Goal: Information Seeking & Learning: Learn about a topic

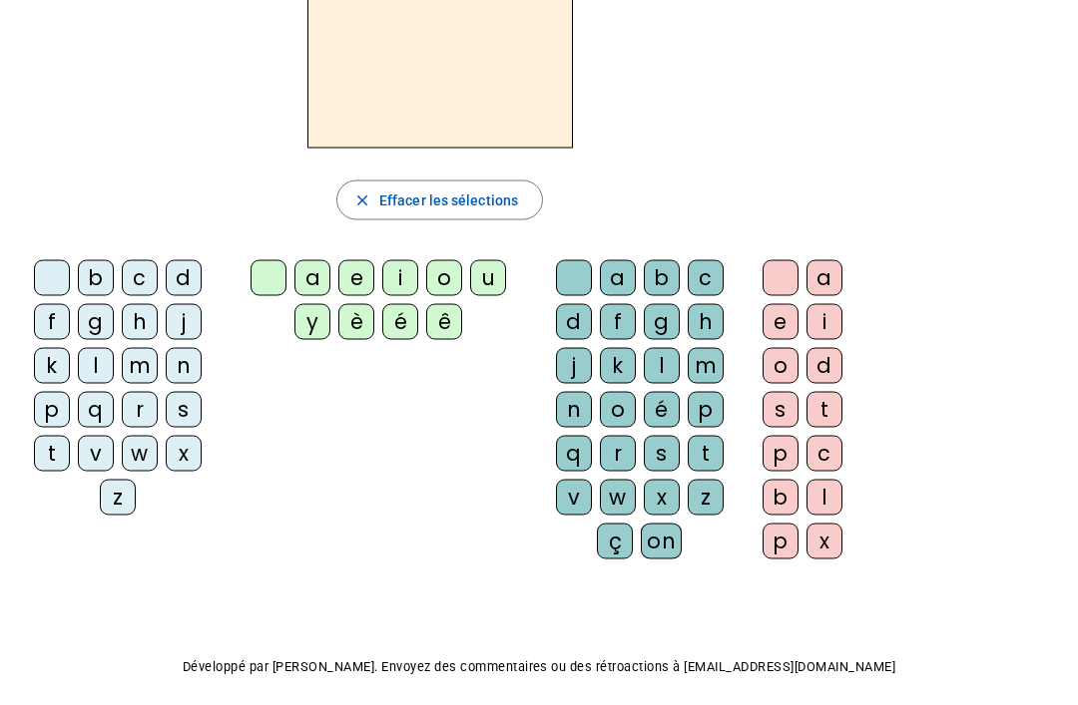
scroll to position [150, 0]
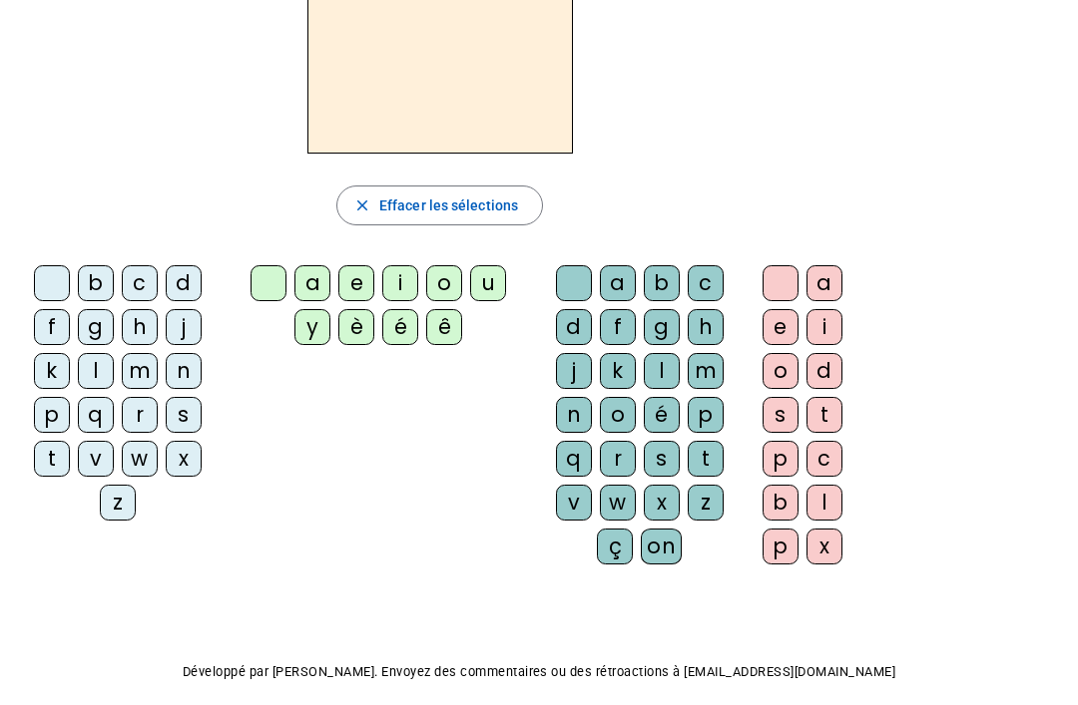
click at [789, 266] on div at bounding box center [780, 283] width 36 height 36
click at [780, 274] on div at bounding box center [780, 283] width 36 height 36
click at [574, 281] on div at bounding box center [574, 283] width 36 height 36
click at [278, 292] on div at bounding box center [268, 283] width 36 height 36
click at [45, 291] on div at bounding box center [52, 283] width 36 height 36
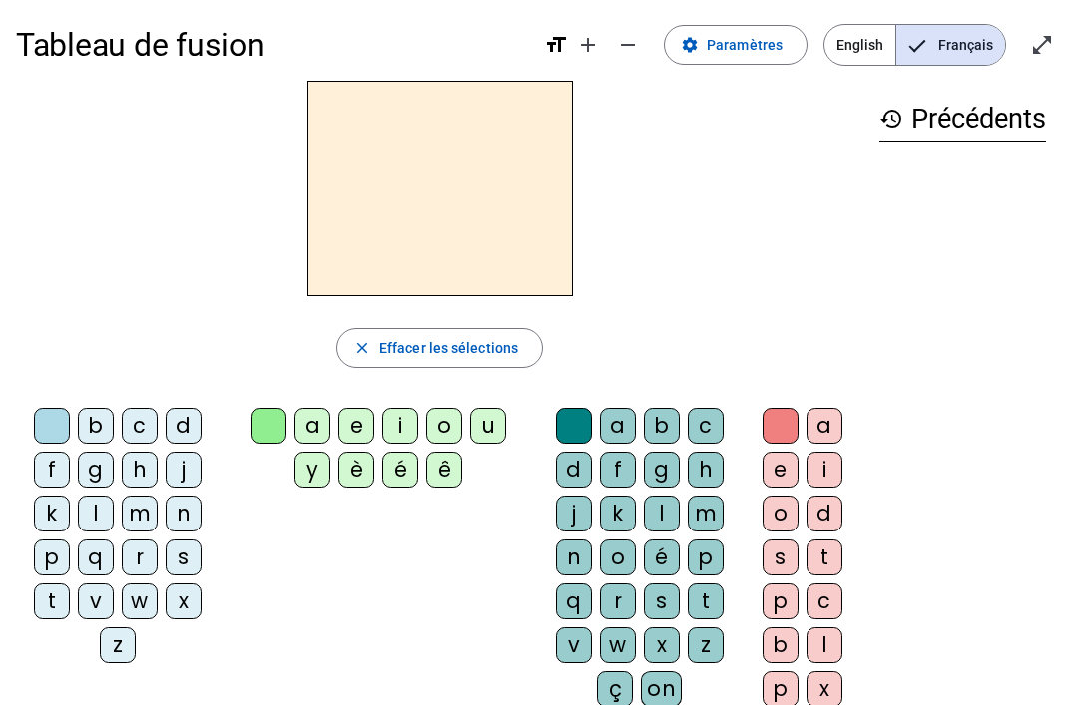
scroll to position [6, 0]
click at [410, 419] on div "i" at bounding box center [400, 427] width 36 height 36
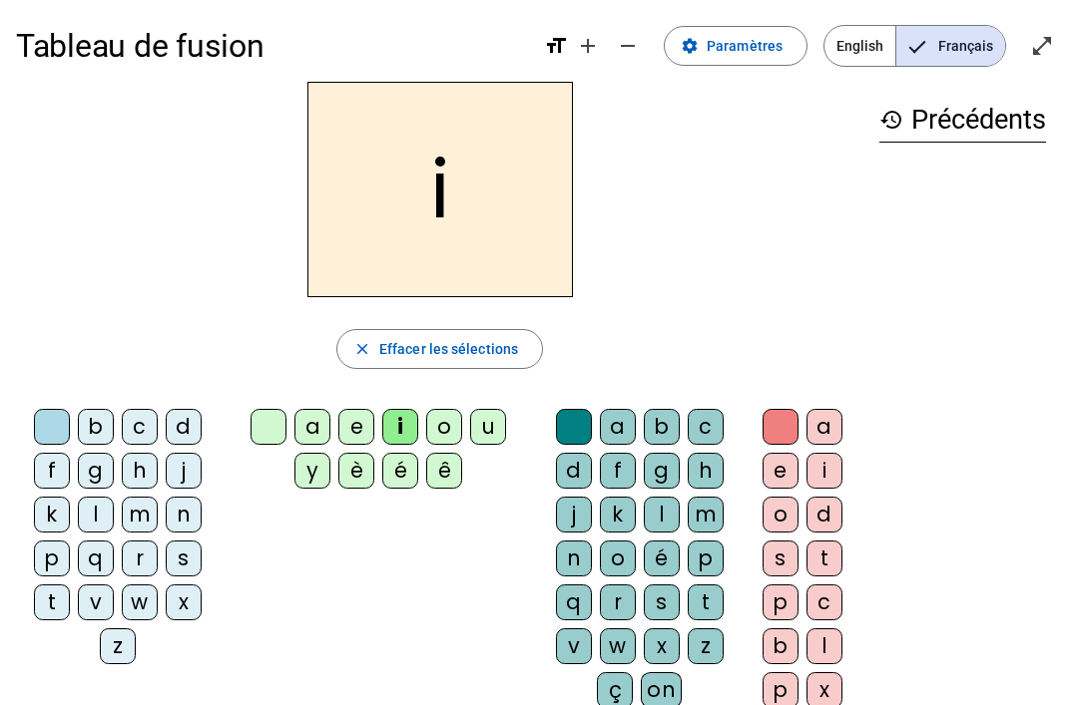
click at [88, 507] on div "l" at bounding box center [96, 515] width 36 height 36
click at [272, 419] on div at bounding box center [268, 427] width 36 height 36
click at [42, 421] on div at bounding box center [52, 427] width 36 height 36
click at [388, 413] on div "i" at bounding box center [400, 427] width 36 height 36
click at [94, 503] on div "l" at bounding box center [96, 515] width 36 height 36
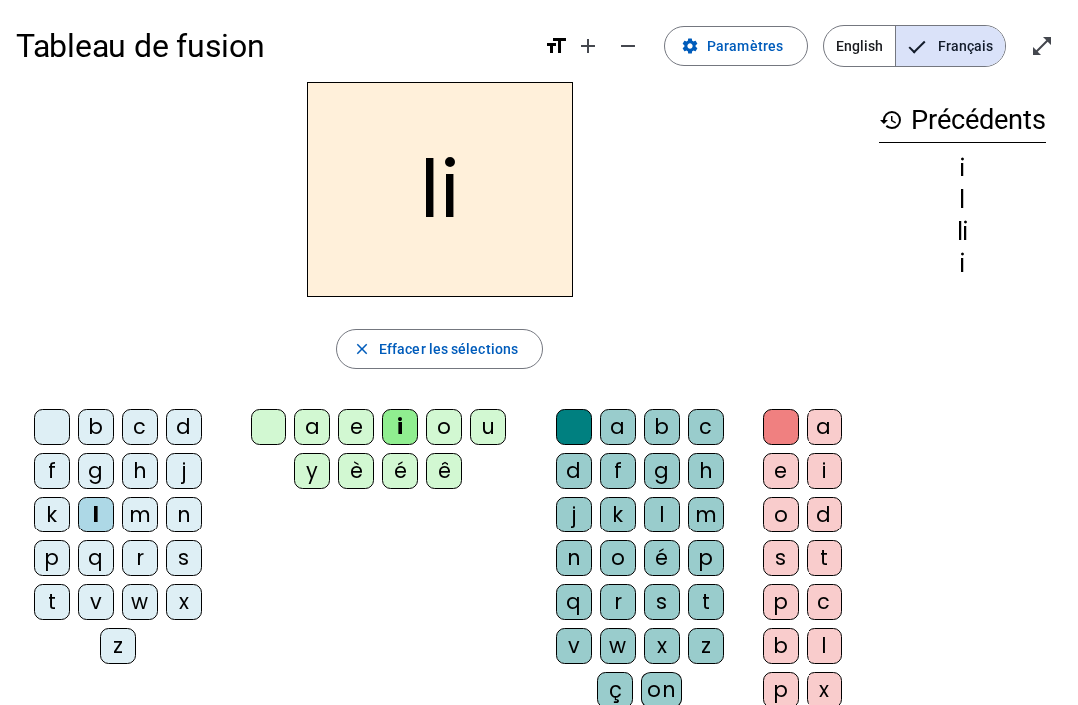
click at [268, 416] on div at bounding box center [268, 427] width 36 height 36
click at [50, 424] on div at bounding box center [52, 427] width 36 height 36
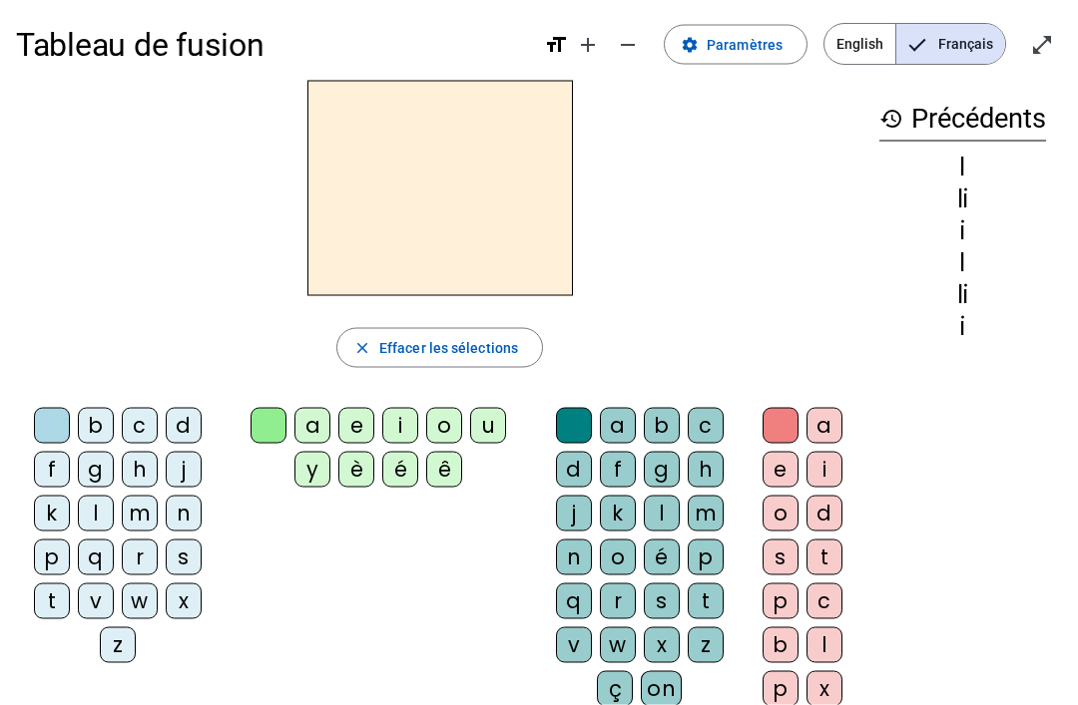
click at [404, 423] on div "i" at bounding box center [400, 426] width 36 height 36
click at [80, 510] on div "l" at bounding box center [96, 513] width 36 height 36
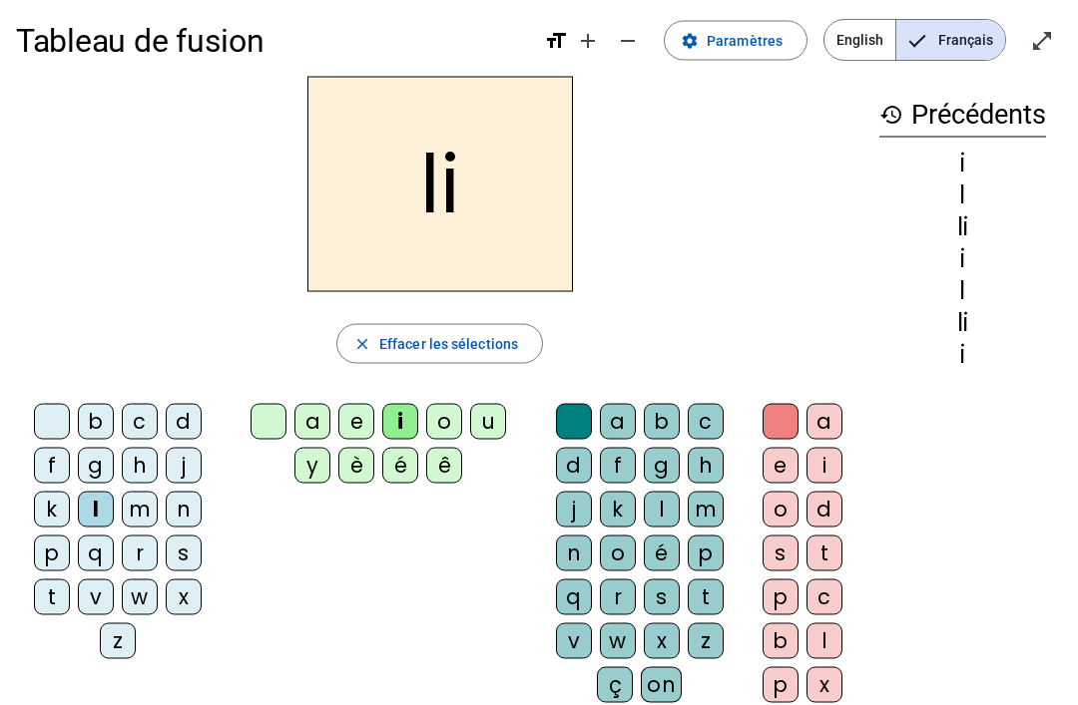
scroll to position [12, 0]
click at [401, 418] on div "i" at bounding box center [400, 421] width 36 height 36
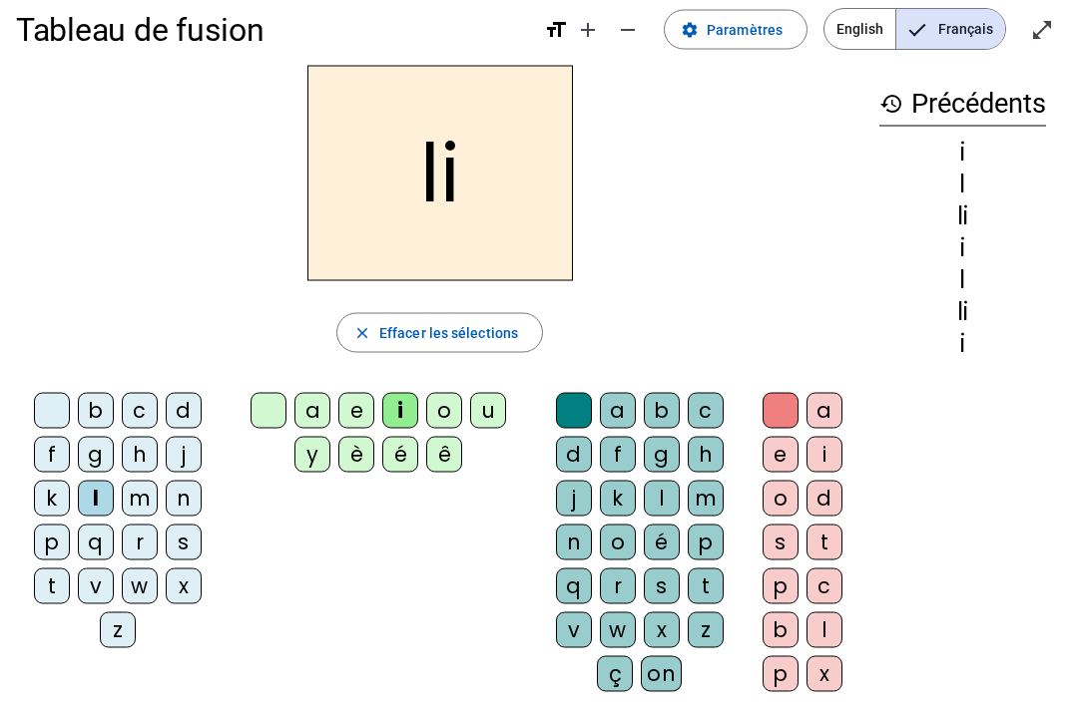
scroll to position [0, 0]
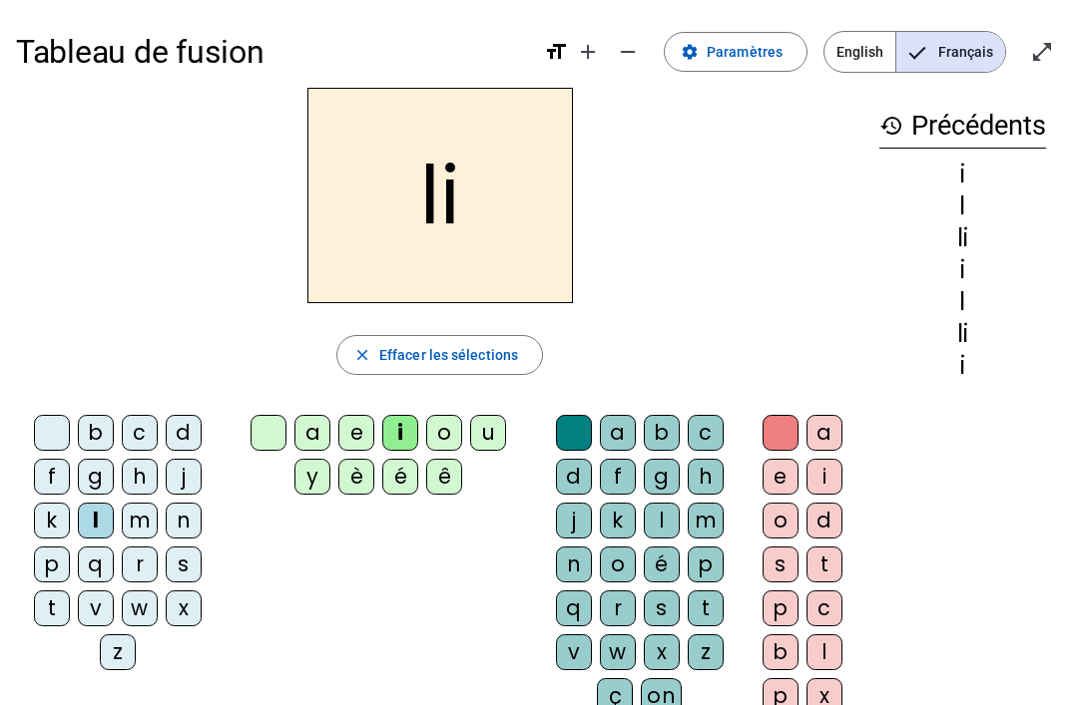
click at [48, 417] on div at bounding box center [52, 433] width 36 height 36
click at [659, 521] on div "l" at bounding box center [662, 521] width 36 height 36
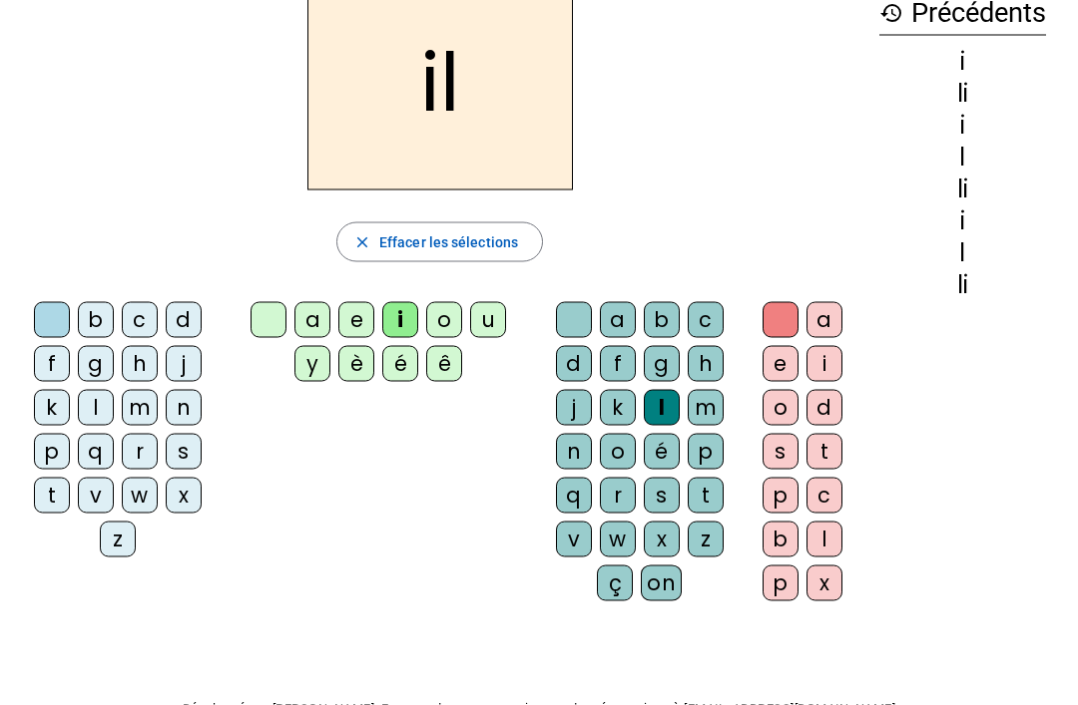
scroll to position [116, 0]
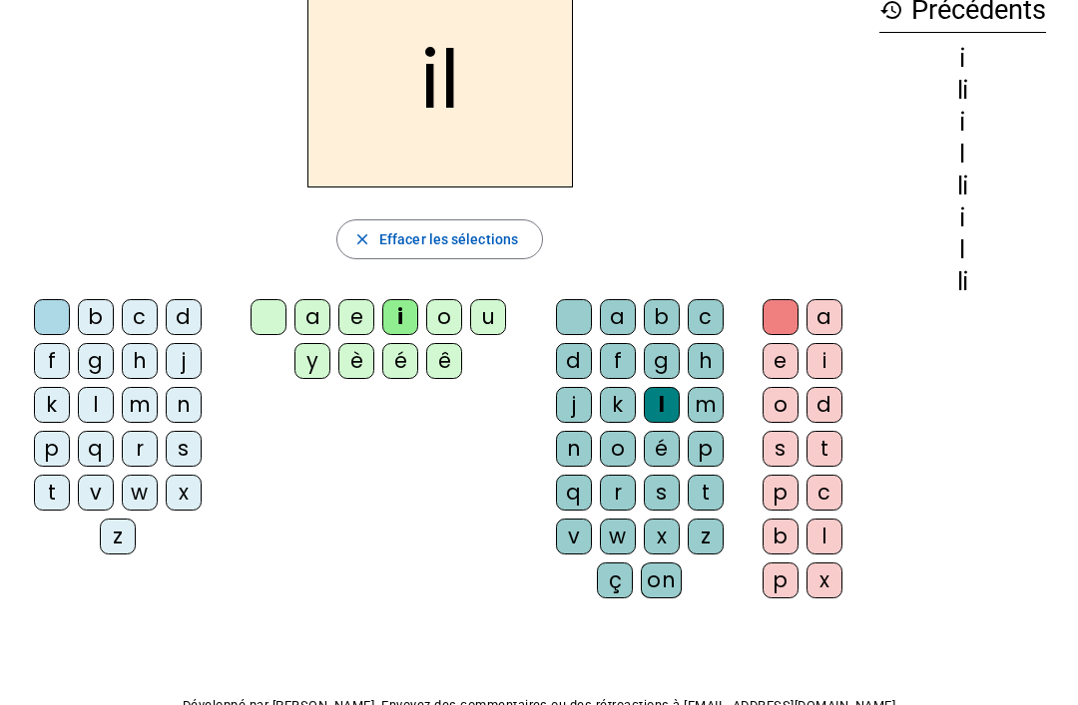
click at [711, 395] on div "m" at bounding box center [705, 405] width 36 height 36
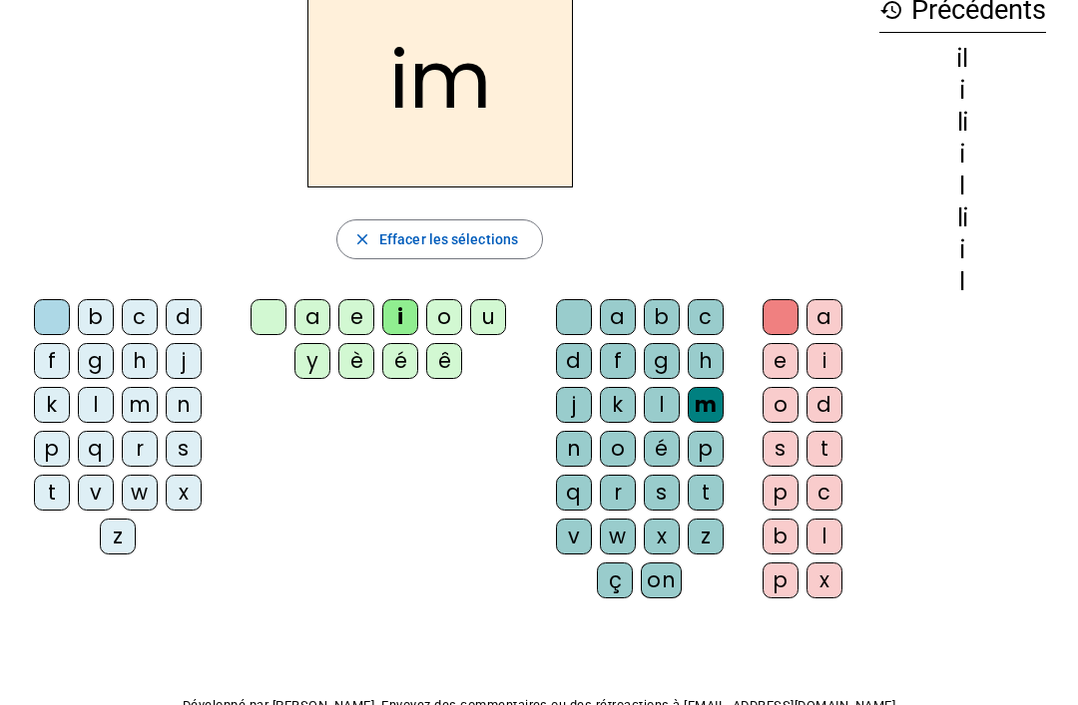
click at [675, 399] on div "l" at bounding box center [662, 405] width 36 height 36
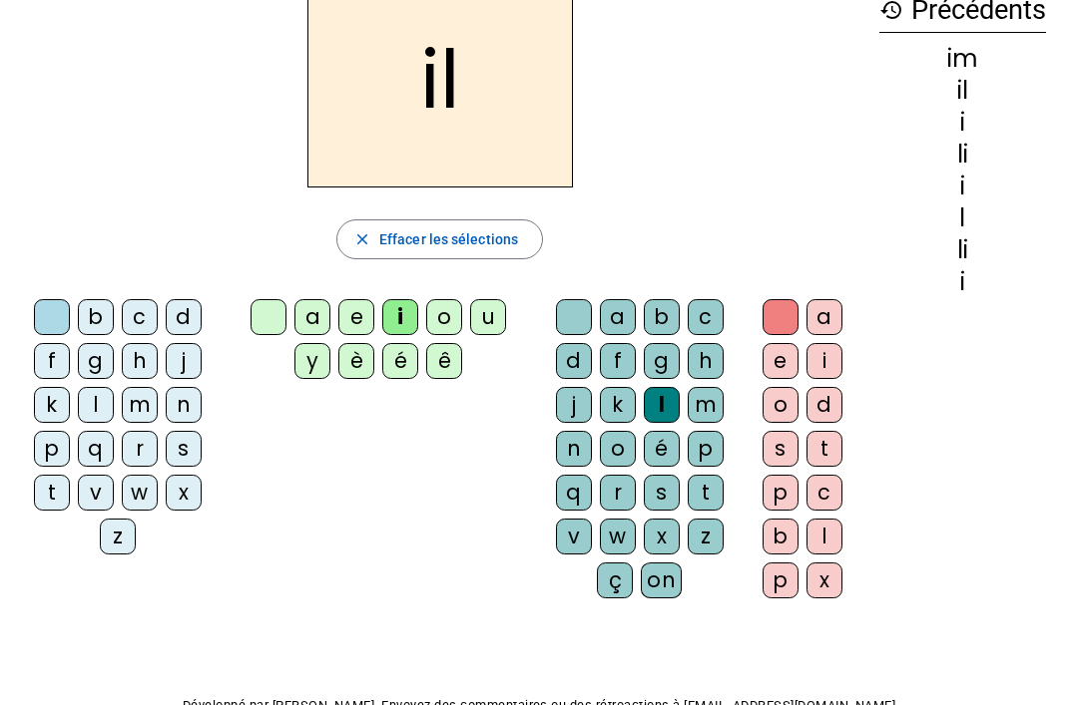
click at [141, 371] on div "h" at bounding box center [140, 361] width 36 height 36
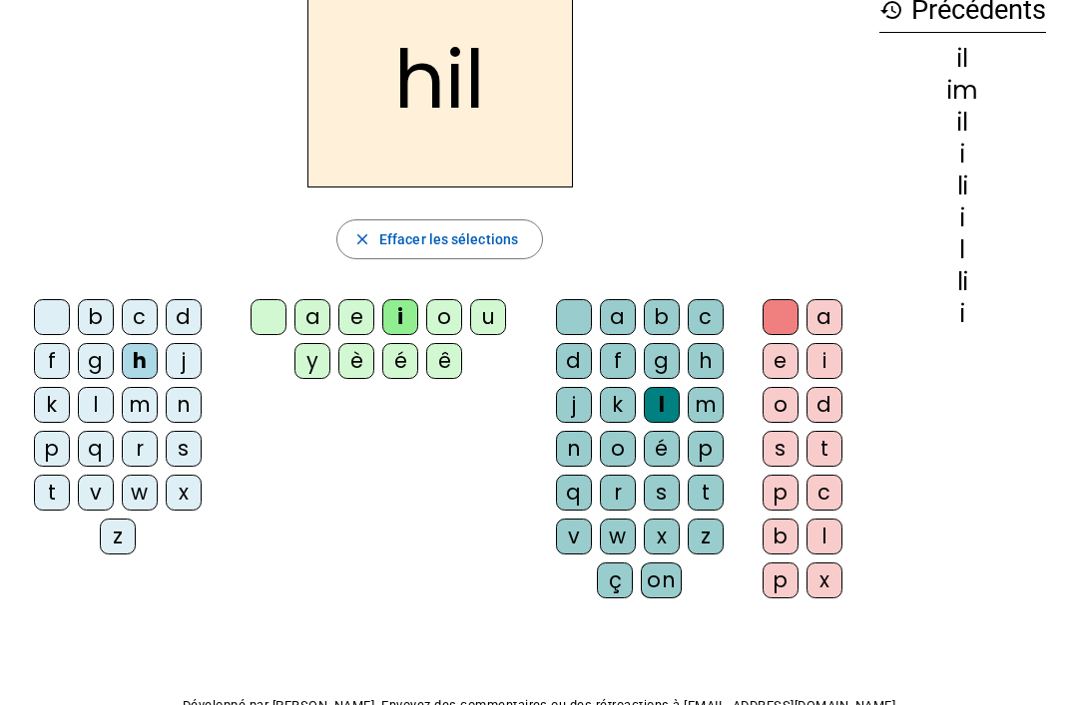
click at [136, 398] on div "m" at bounding box center [140, 405] width 36 height 36
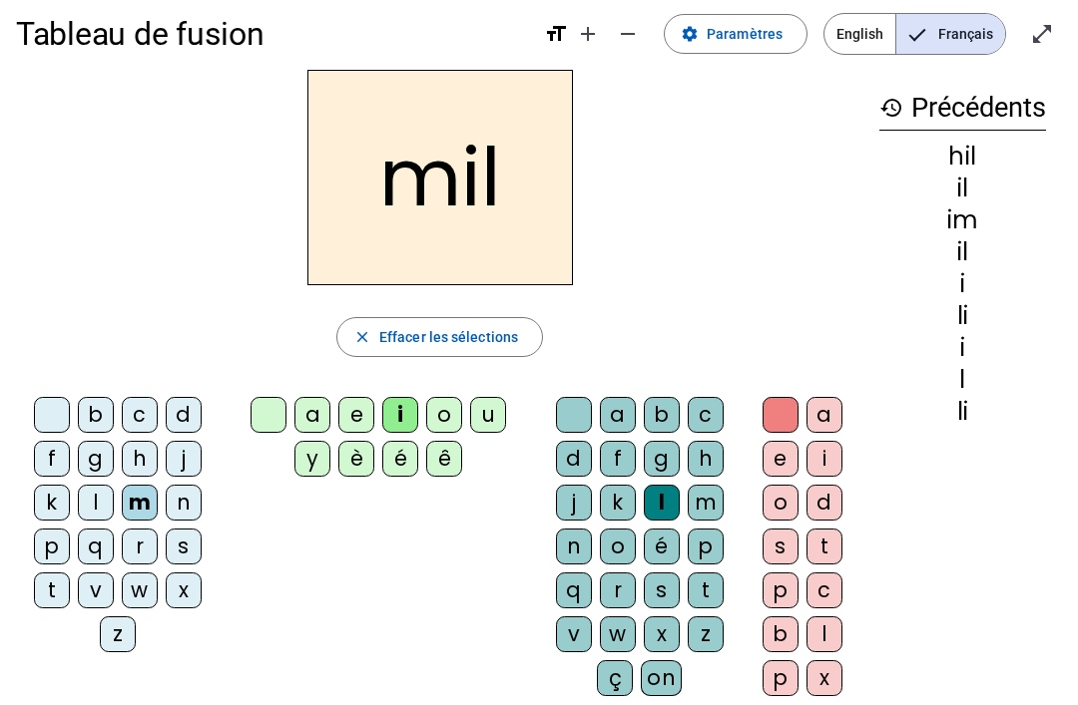
scroll to position [16, 0]
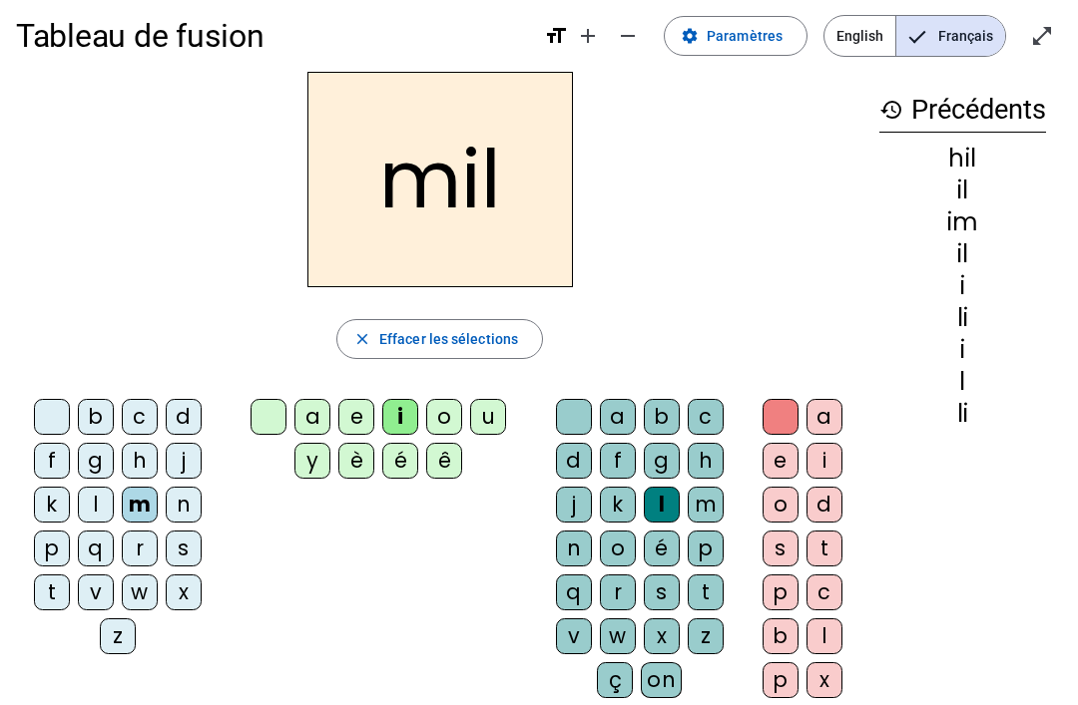
click at [326, 409] on div "a" at bounding box center [312, 417] width 36 height 36
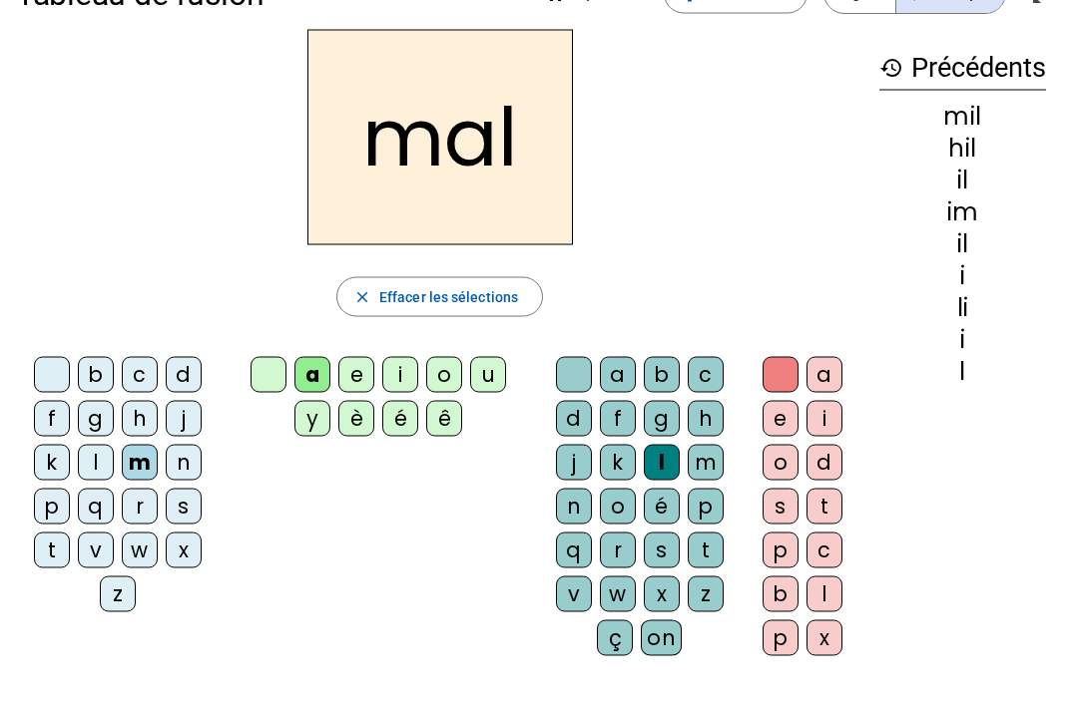
scroll to position [60, 0]
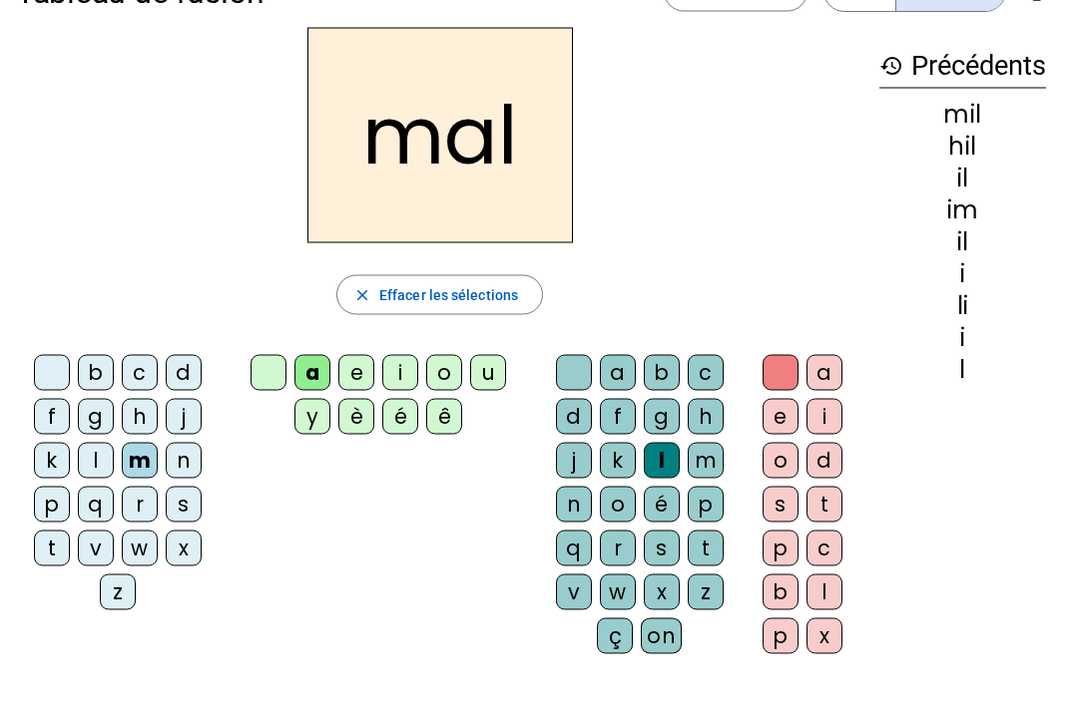
click at [588, 365] on div at bounding box center [574, 373] width 36 height 36
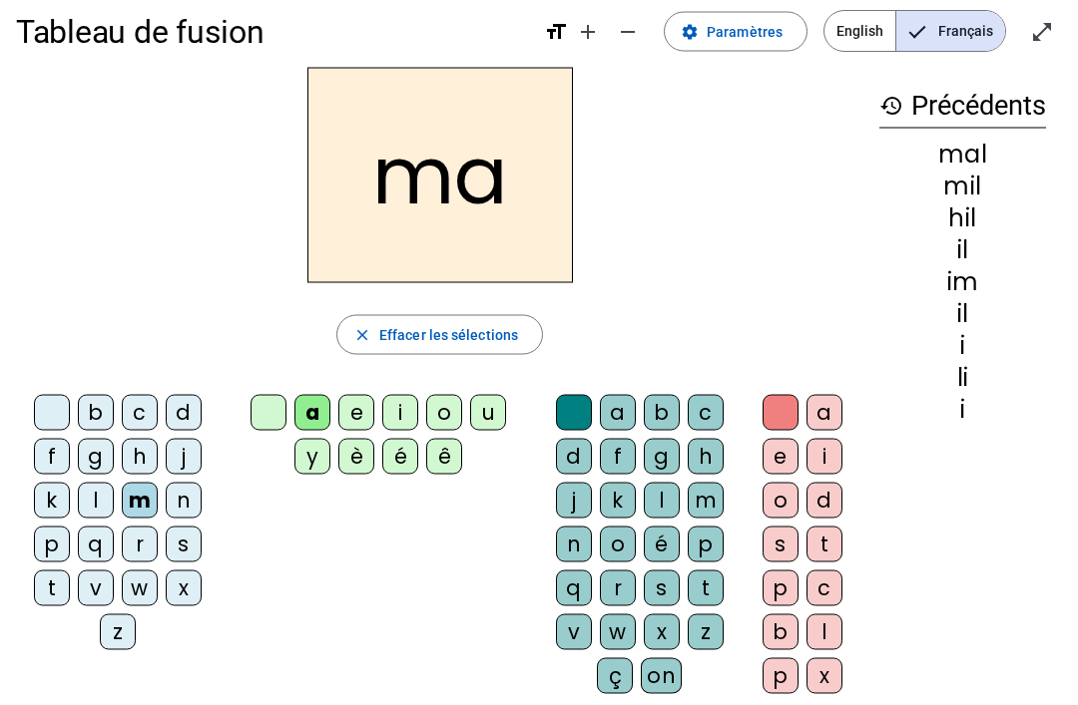
scroll to position [30, 0]
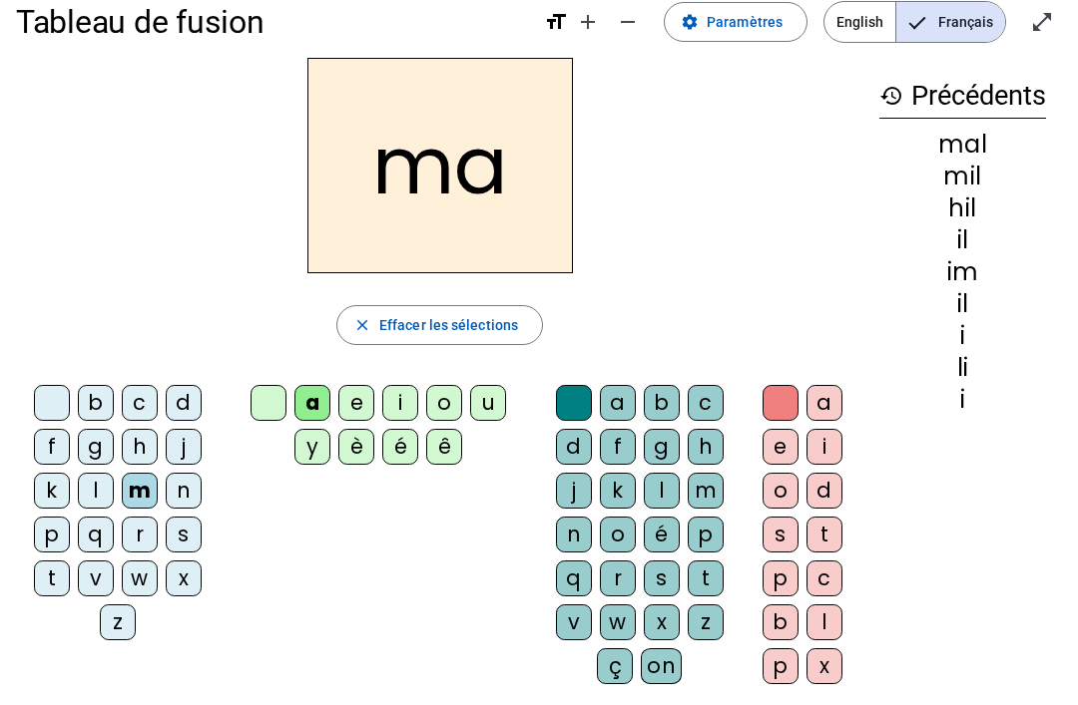
click at [256, 402] on div at bounding box center [268, 403] width 36 height 36
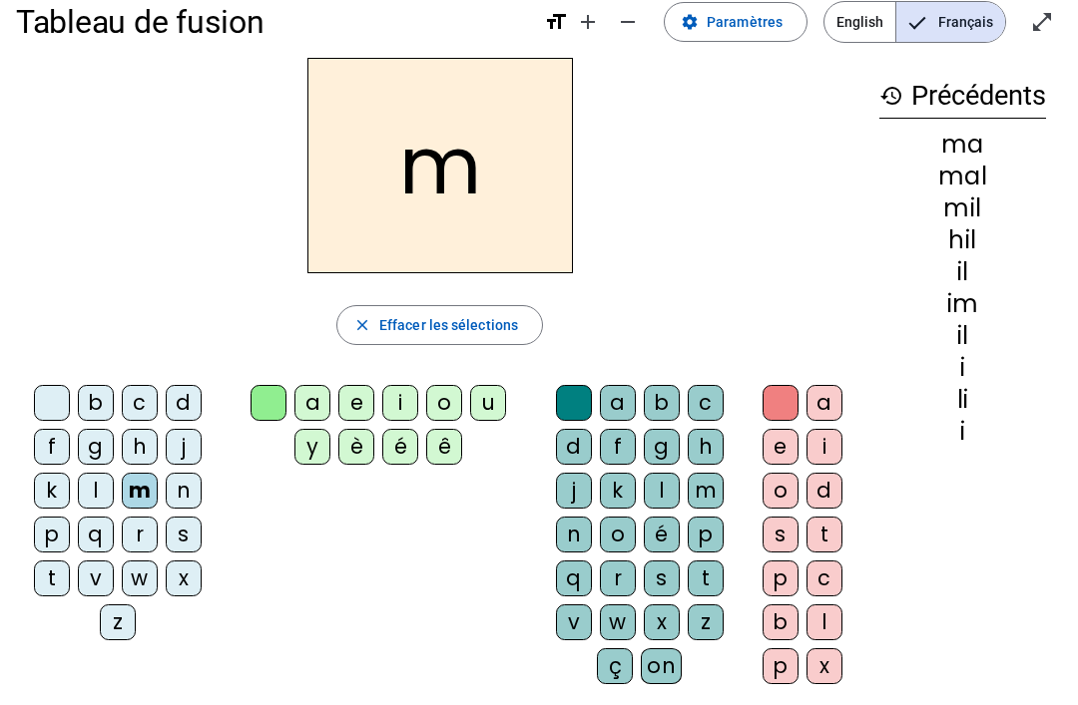
click at [324, 392] on div "a" at bounding box center [312, 403] width 36 height 36
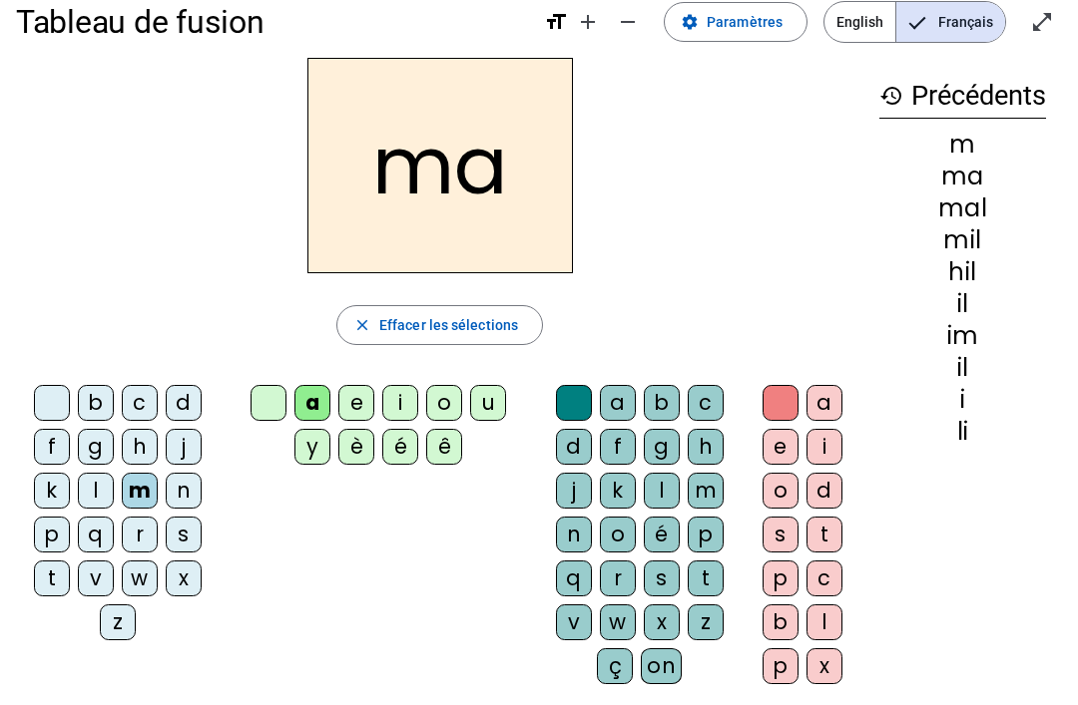
click at [105, 486] on div "l" at bounding box center [96, 491] width 36 height 36
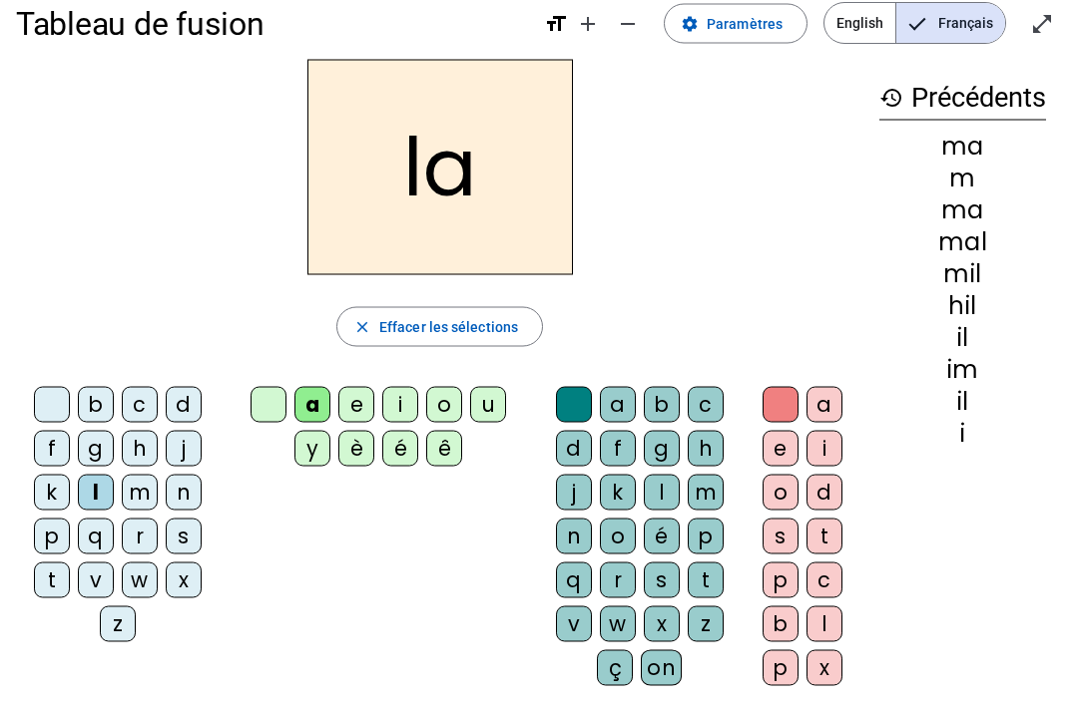
scroll to position [31, 0]
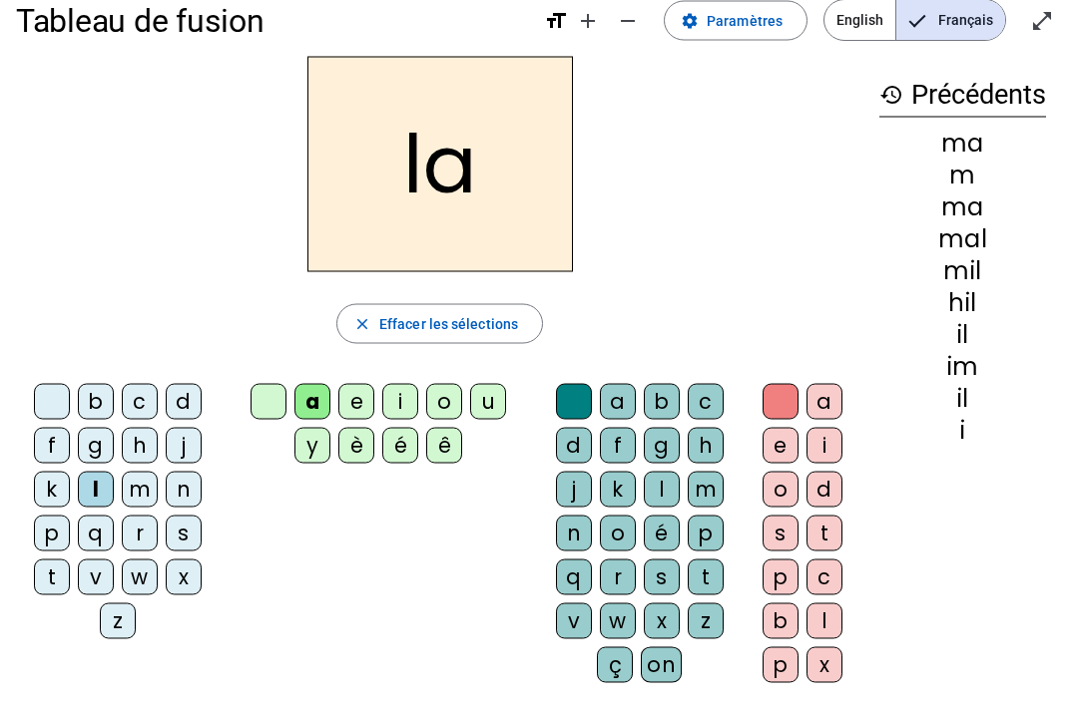
click at [492, 395] on div "u" at bounding box center [488, 402] width 36 height 36
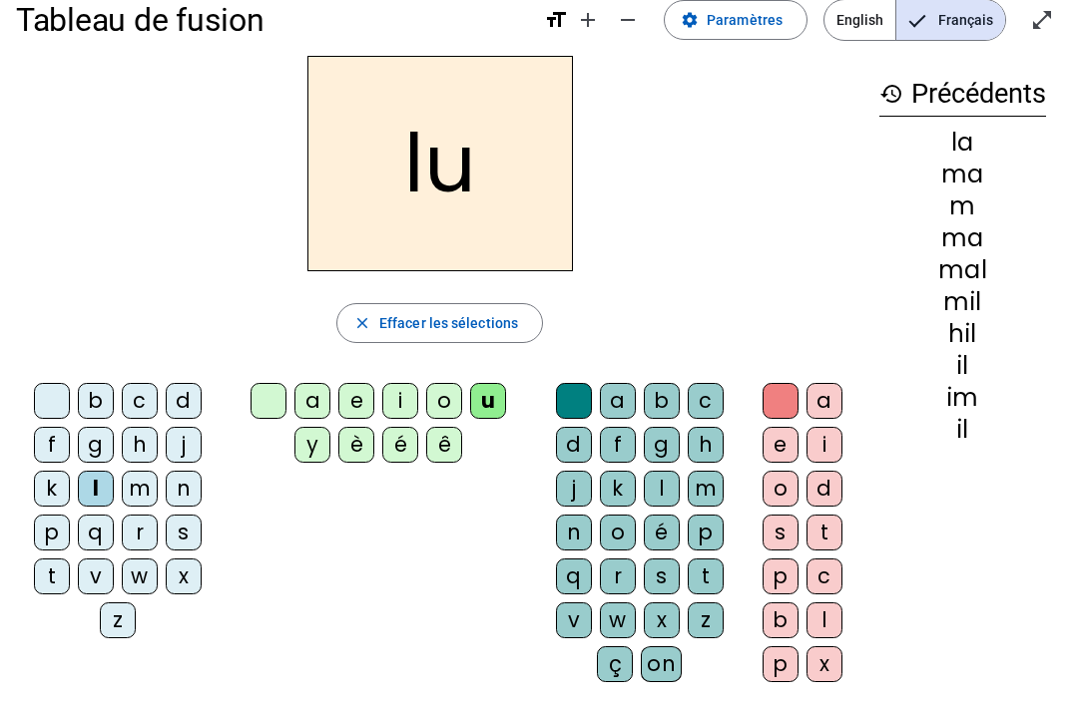
click at [89, 401] on div "b" at bounding box center [96, 401] width 36 height 36
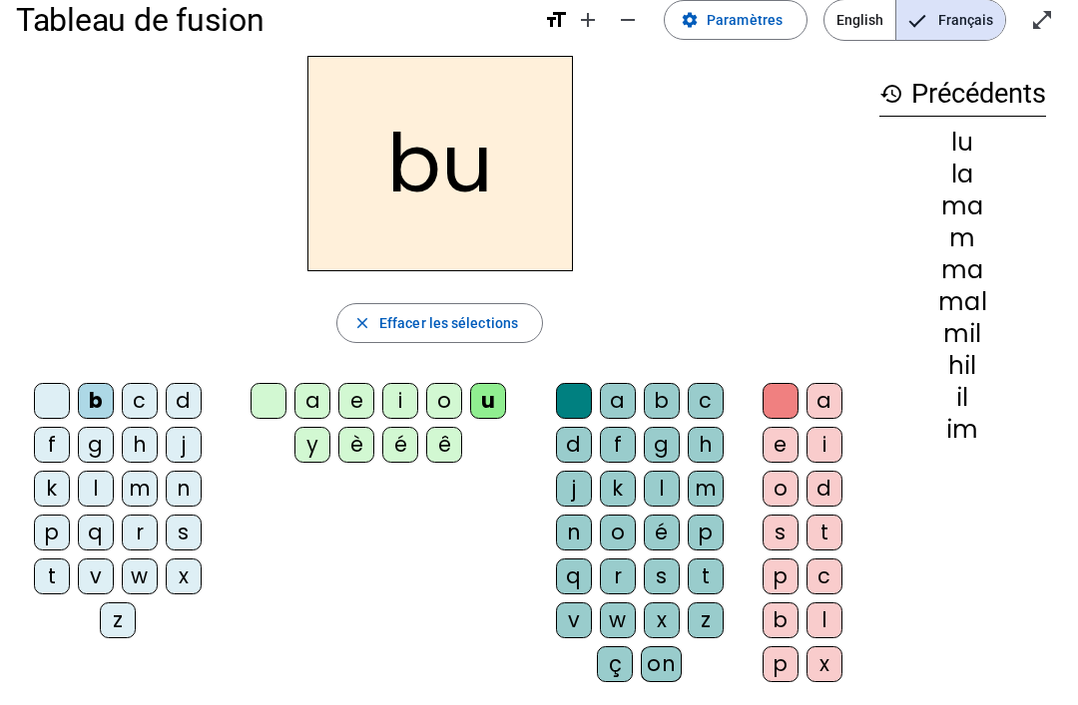
click at [199, 386] on div "d" at bounding box center [184, 401] width 36 height 36
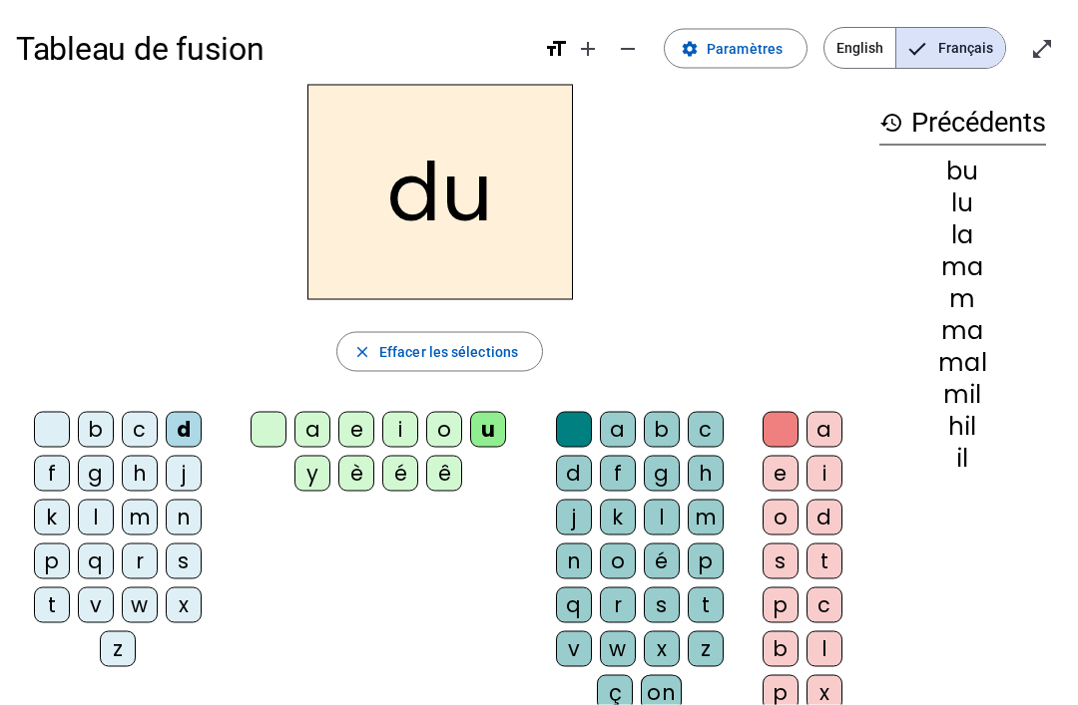
scroll to position [0, 0]
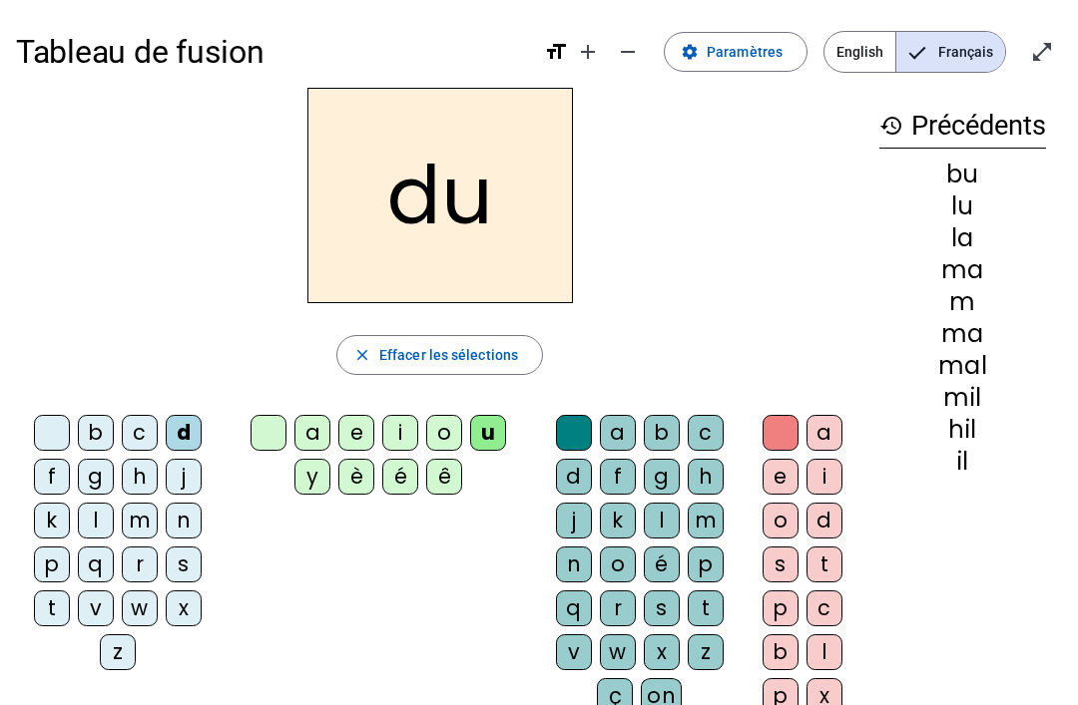
click at [50, 612] on div "t" at bounding box center [52, 609] width 36 height 36
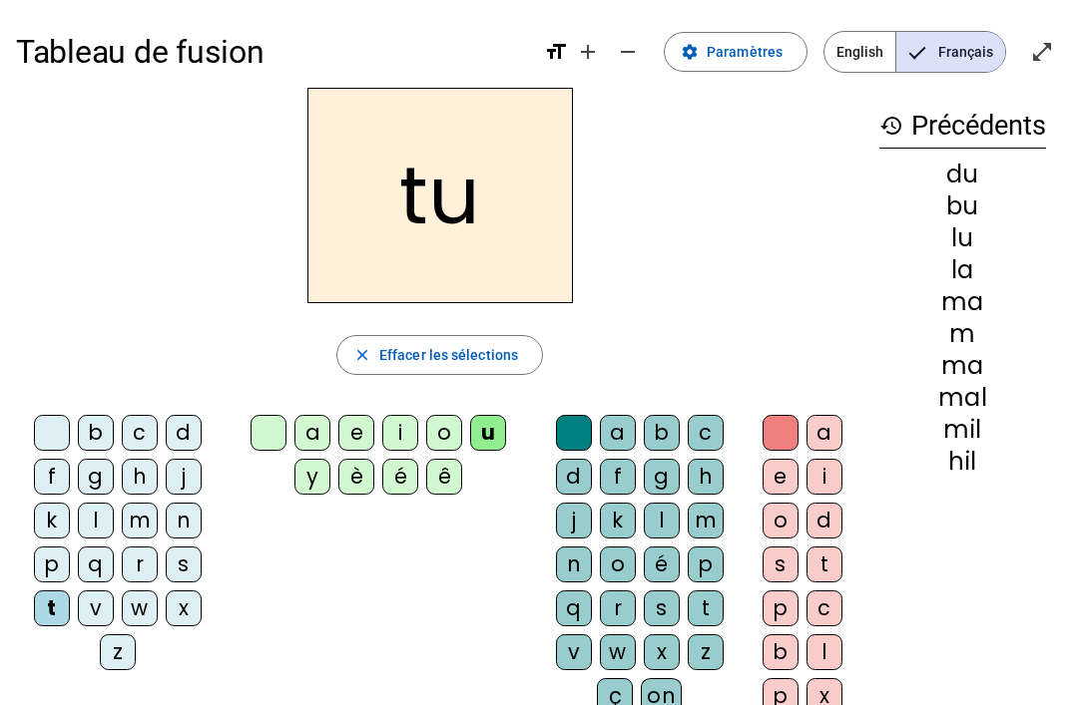
click at [45, 610] on div "t" at bounding box center [52, 609] width 36 height 36
click at [35, 605] on div "t" at bounding box center [52, 609] width 36 height 36
click at [48, 606] on div "t" at bounding box center [52, 609] width 36 height 36
click at [45, 625] on div "t" at bounding box center [52, 609] width 36 height 36
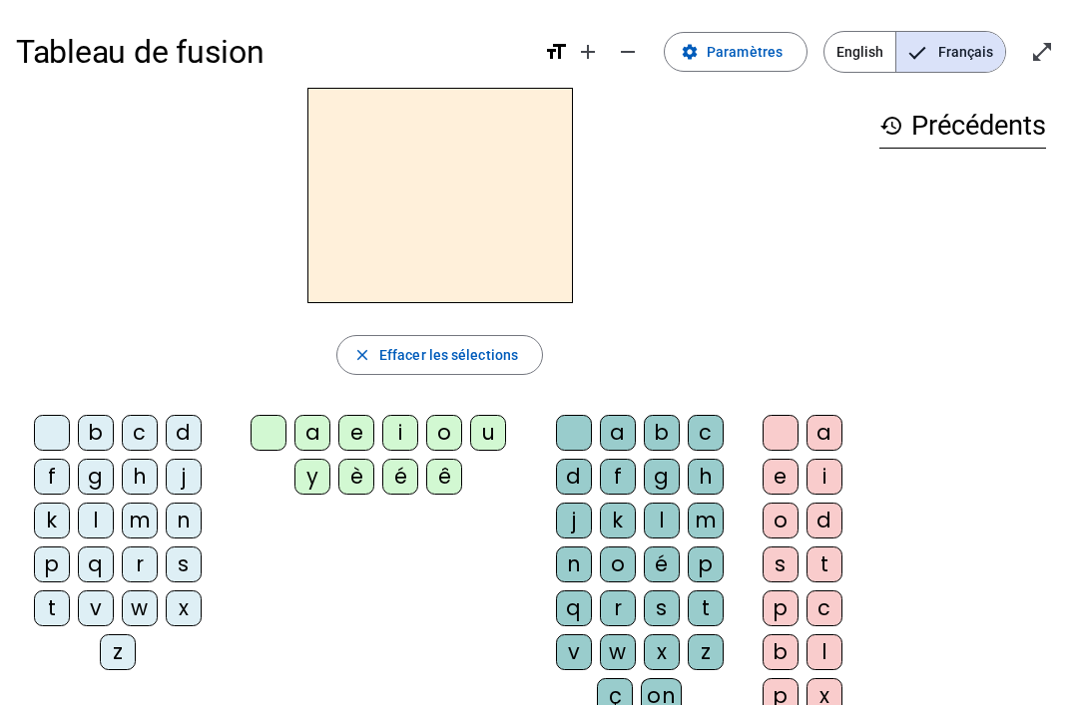
click at [55, 605] on div "t" at bounding box center [52, 609] width 36 height 36
click at [364, 421] on div "e" at bounding box center [356, 433] width 36 height 36
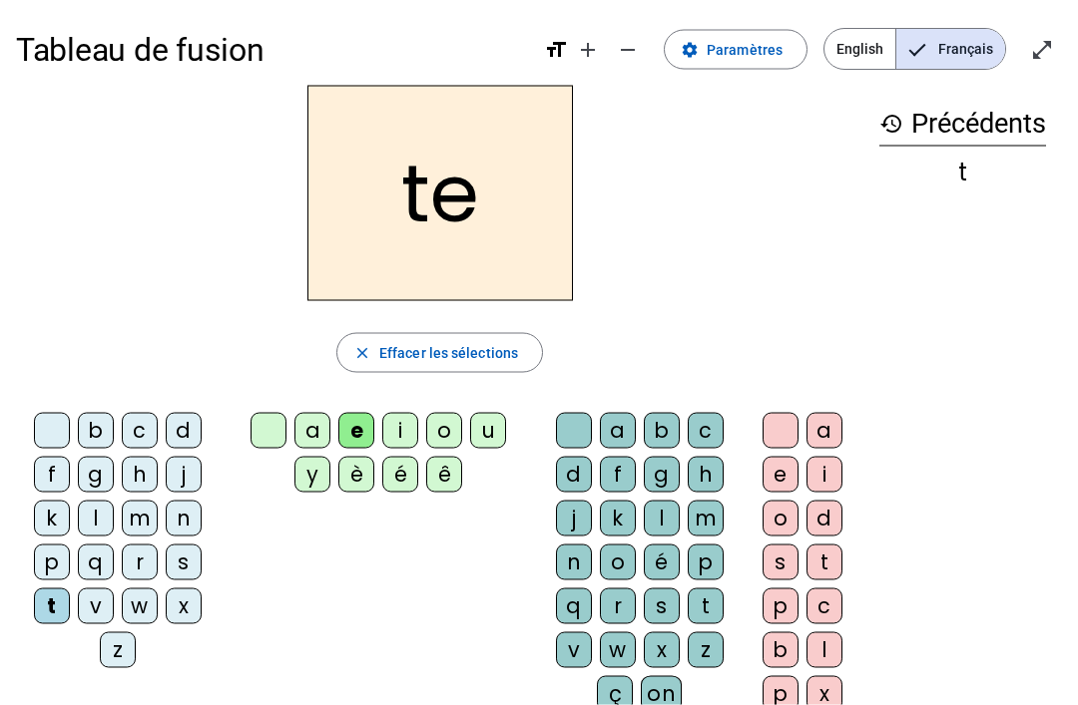
scroll to position [5, 0]
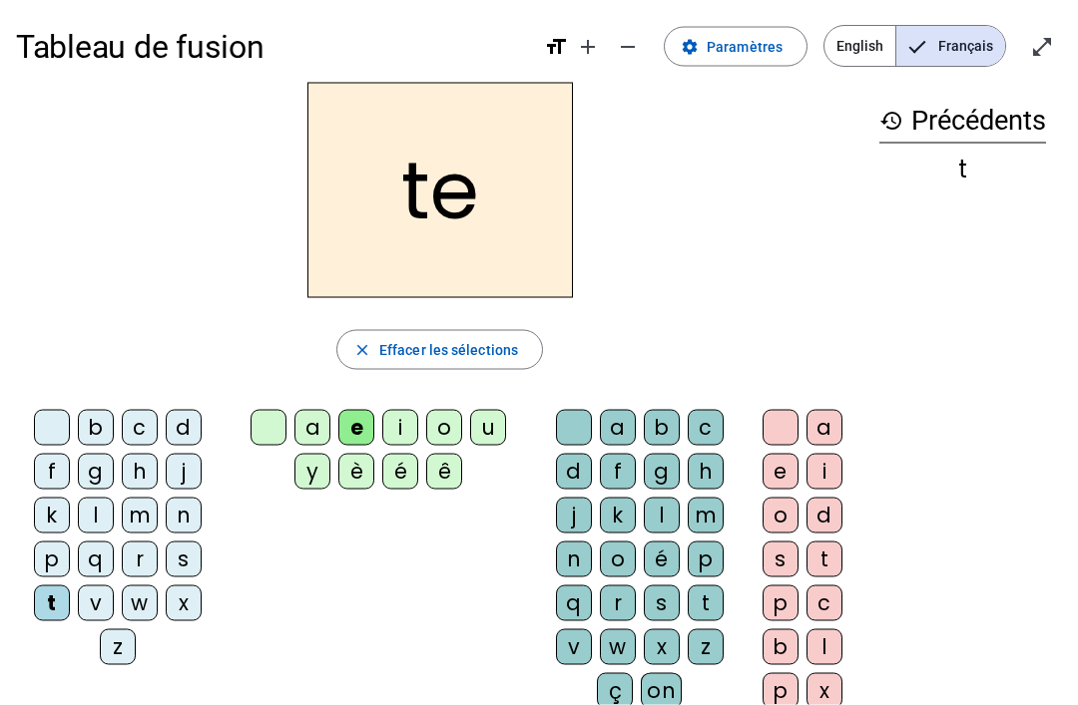
click at [191, 418] on div "d" at bounding box center [184, 428] width 36 height 36
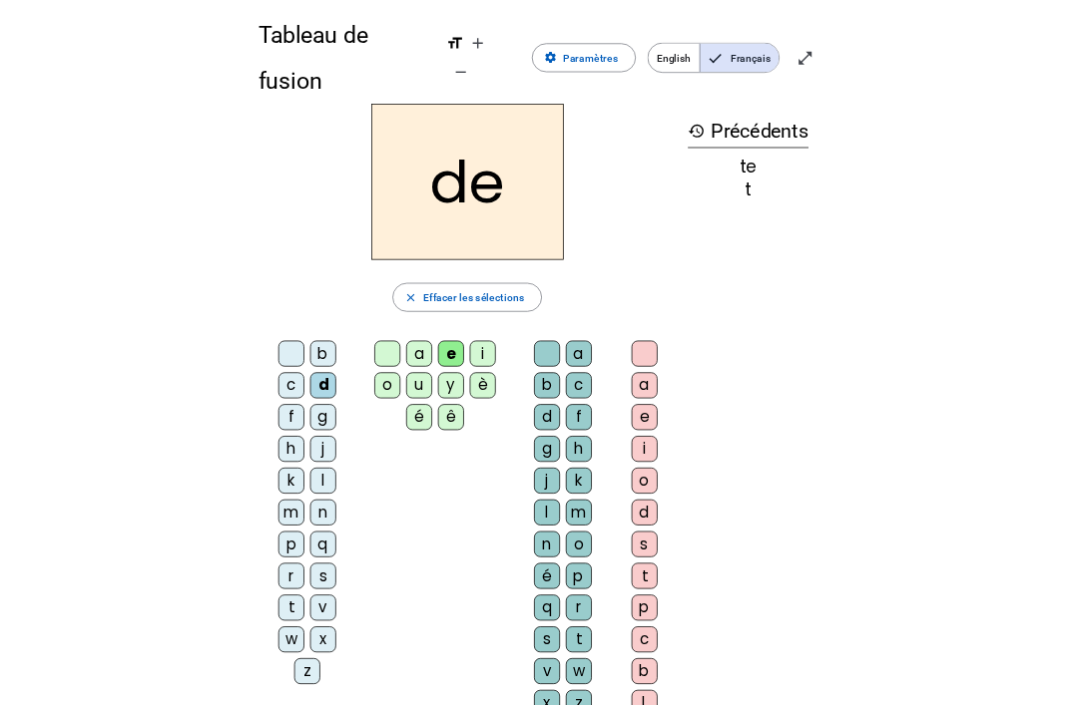
scroll to position [6, 0]
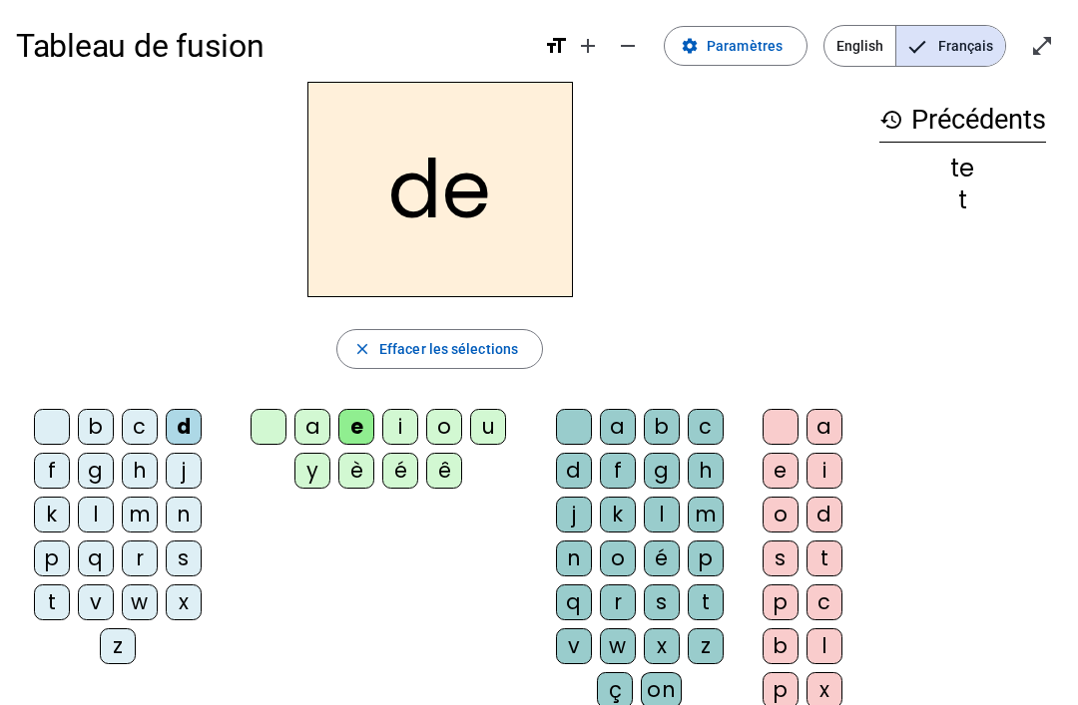
click at [1021, 183] on div "te t" at bounding box center [962, 185] width 167 height 56
click at [1028, 175] on div "te" at bounding box center [962, 169] width 167 height 24
click at [1030, 173] on div "te" at bounding box center [962, 169] width 167 height 24
click at [1039, 167] on div "te" at bounding box center [962, 169] width 167 height 24
click at [1044, 172] on div "te" at bounding box center [962, 169] width 167 height 24
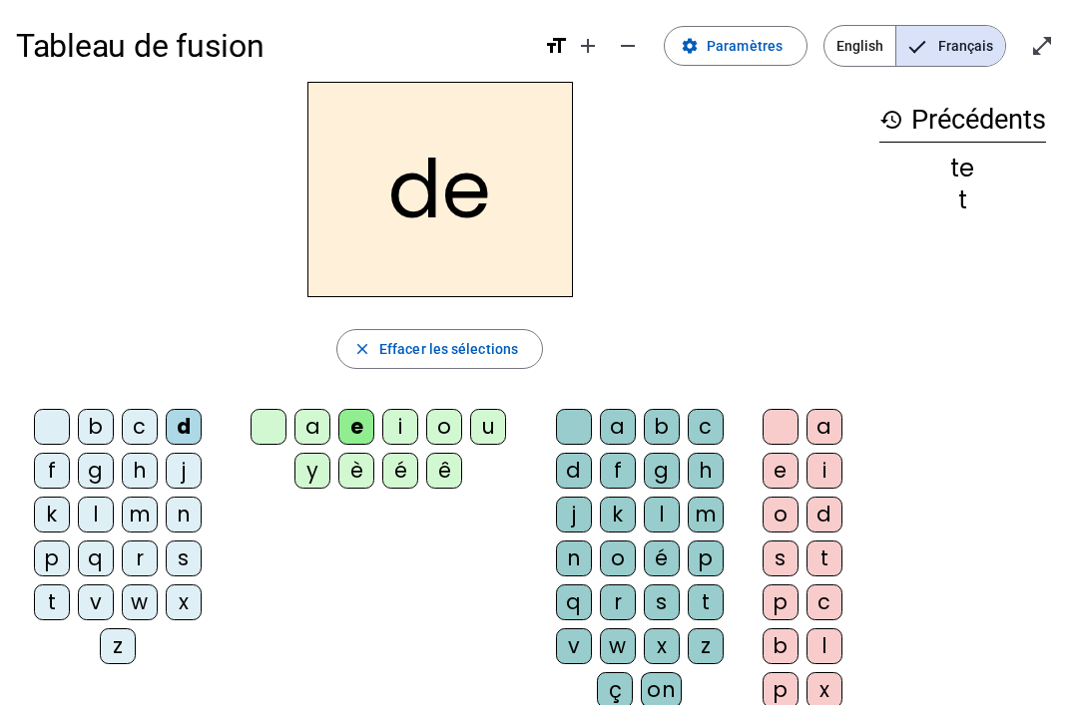
click at [1041, 180] on div "te" at bounding box center [962, 169] width 167 height 24
click at [1041, 178] on div "te" at bounding box center [962, 169] width 167 height 24
click at [1041, 177] on div "te" at bounding box center [962, 169] width 167 height 24
click at [1046, 184] on div "history Précédents te t" at bounding box center [962, 387] width 199 height 611
click at [1046, 179] on div "history Précédents te t" at bounding box center [962, 387] width 199 height 611
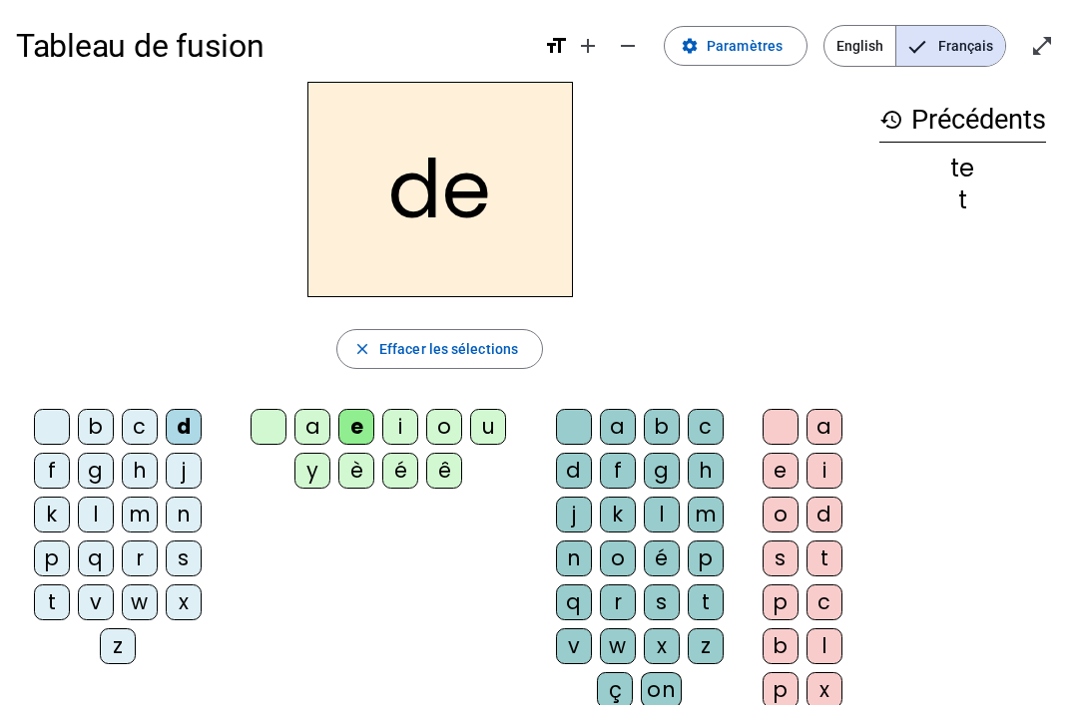
click at [181, 484] on div "j" at bounding box center [184, 471] width 36 height 36
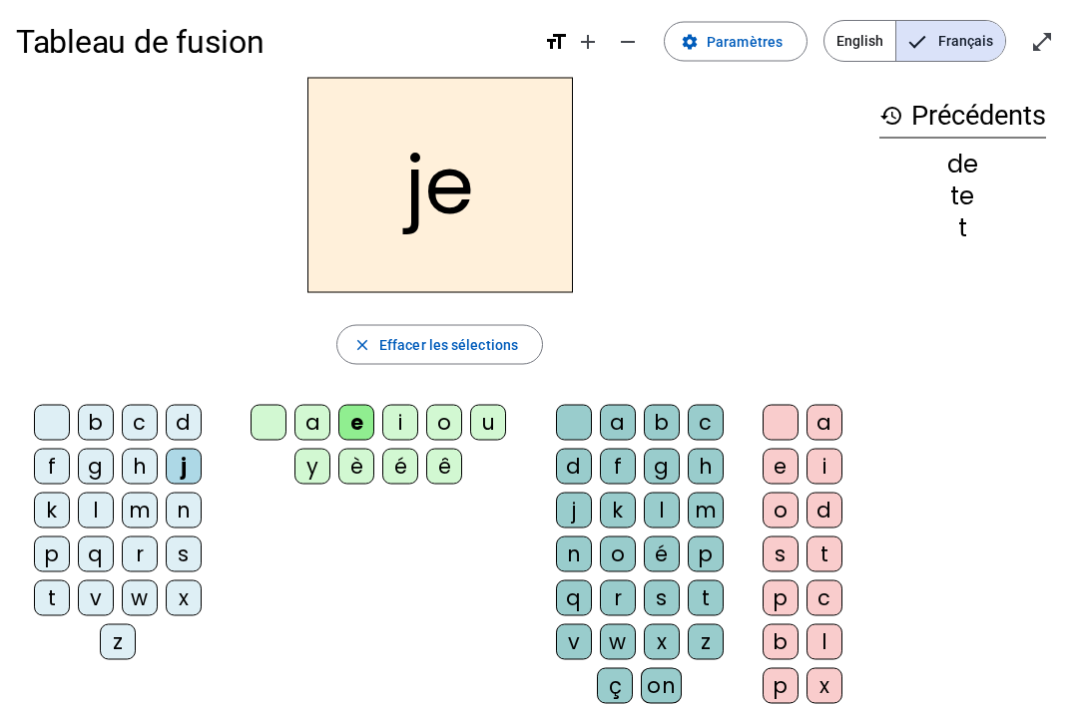
scroll to position [12, 0]
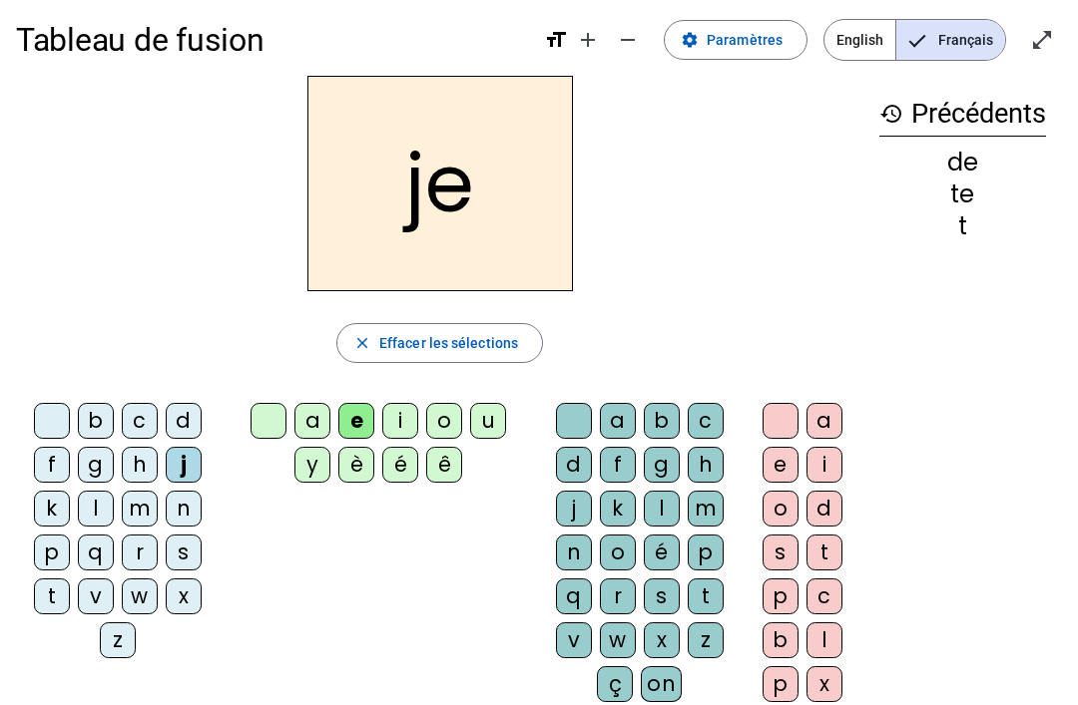
click at [96, 464] on div "g" at bounding box center [96, 465] width 36 height 36
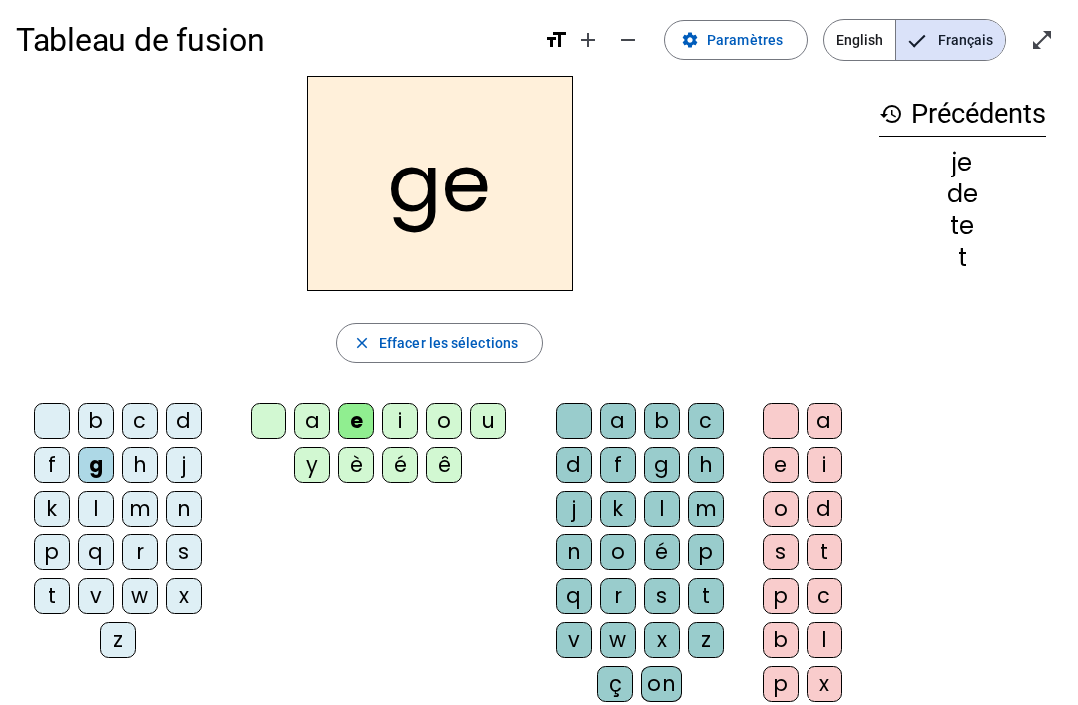
click at [96, 463] on div "g" at bounding box center [96, 465] width 36 height 36
click at [105, 467] on div "g" at bounding box center [96, 465] width 36 height 36
click at [442, 417] on div "o" at bounding box center [444, 421] width 36 height 36
click at [111, 452] on div "g" at bounding box center [96, 465] width 36 height 36
click at [363, 414] on div "e" at bounding box center [356, 421] width 36 height 36
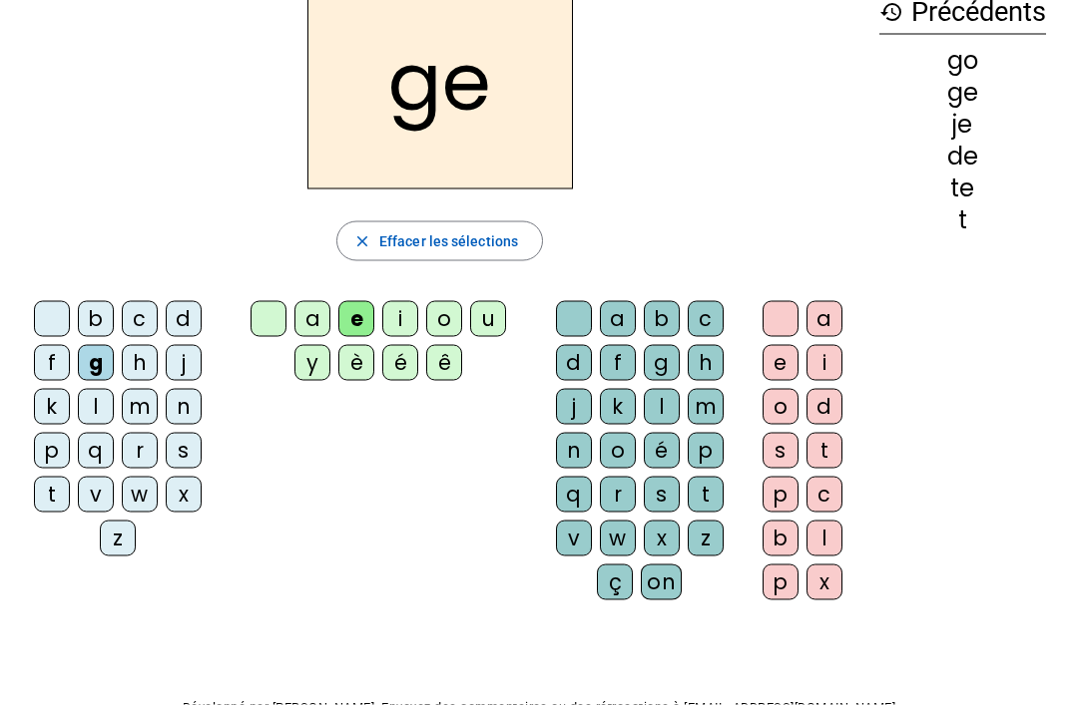
scroll to position [171, 0]
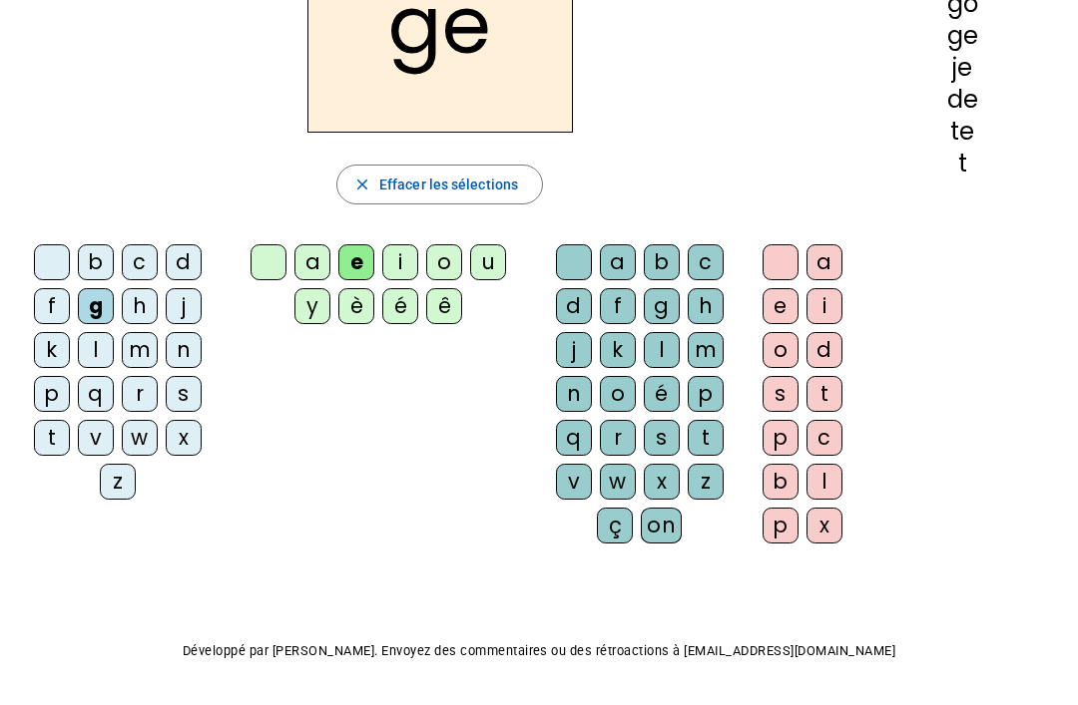
click at [187, 291] on div "j" at bounding box center [184, 306] width 36 height 36
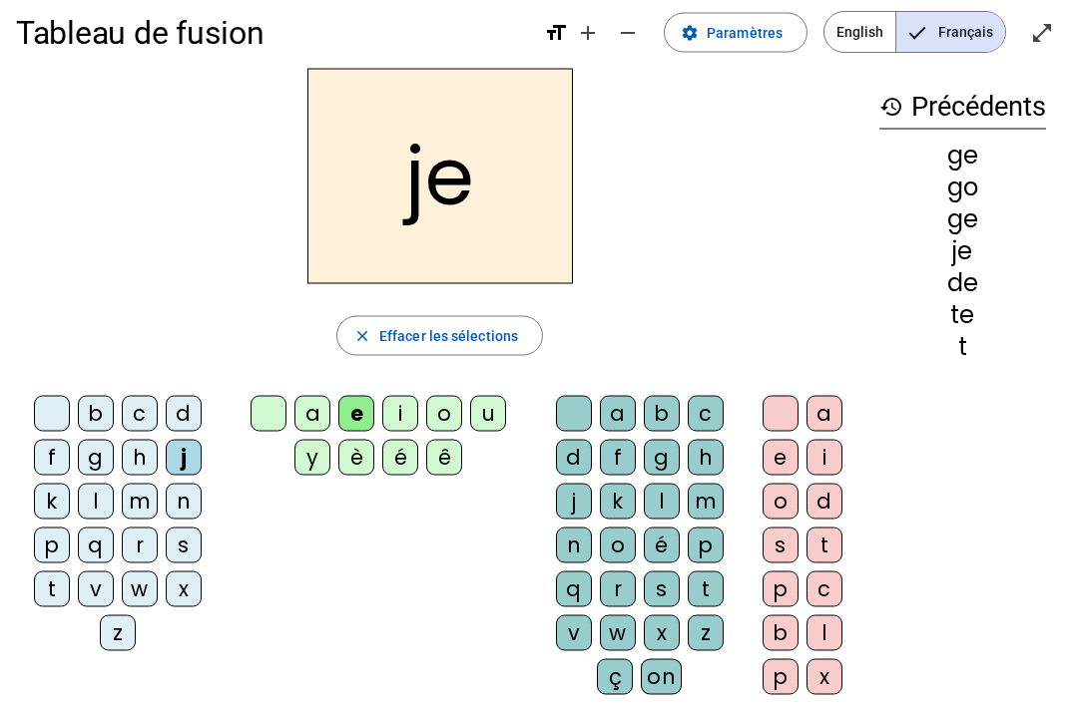
scroll to position [0, 0]
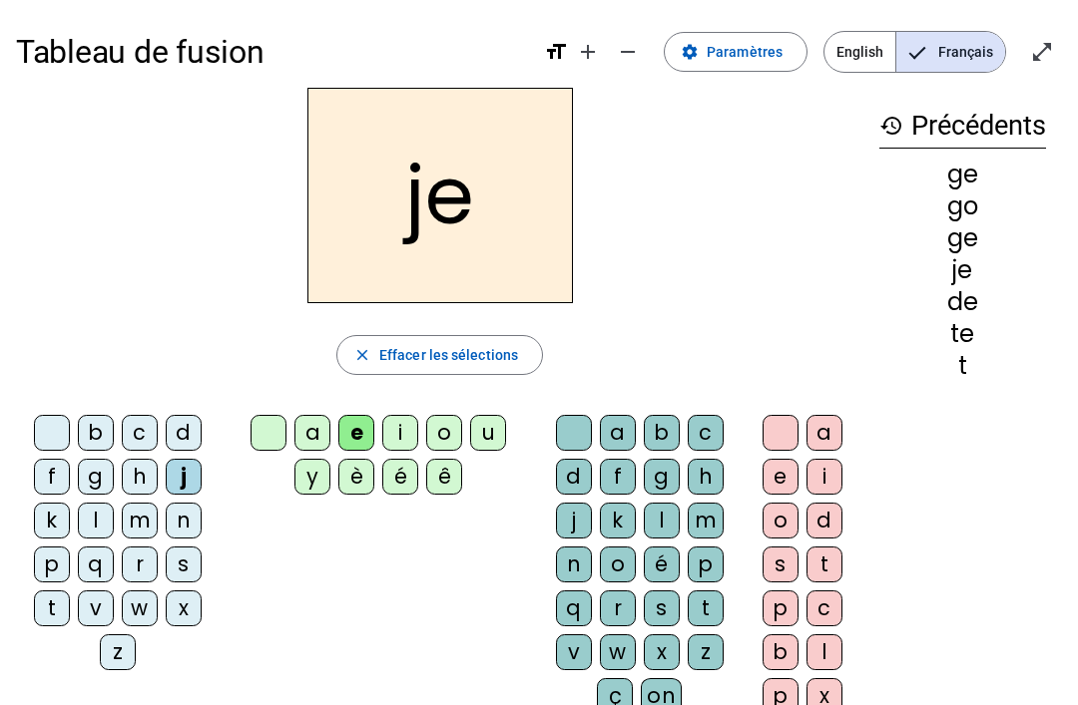
click at [253, 420] on div at bounding box center [268, 433] width 36 height 36
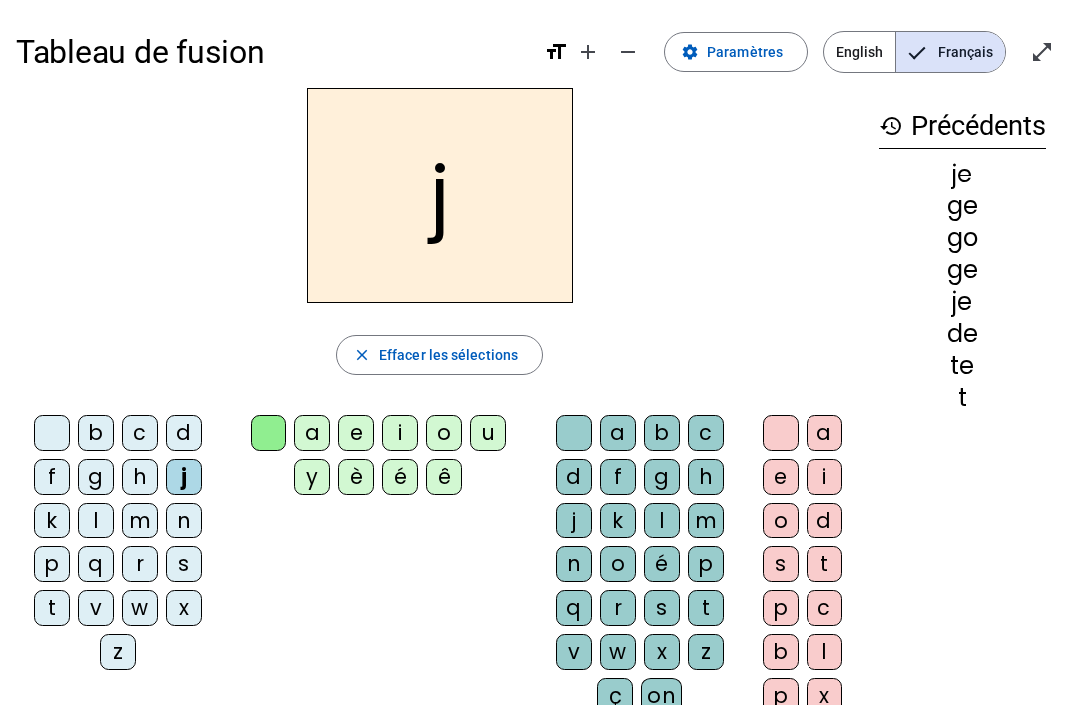
click at [49, 437] on div at bounding box center [52, 433] width 36 height 36
